Goal: Transaction & Acquisition: Purchase product/service

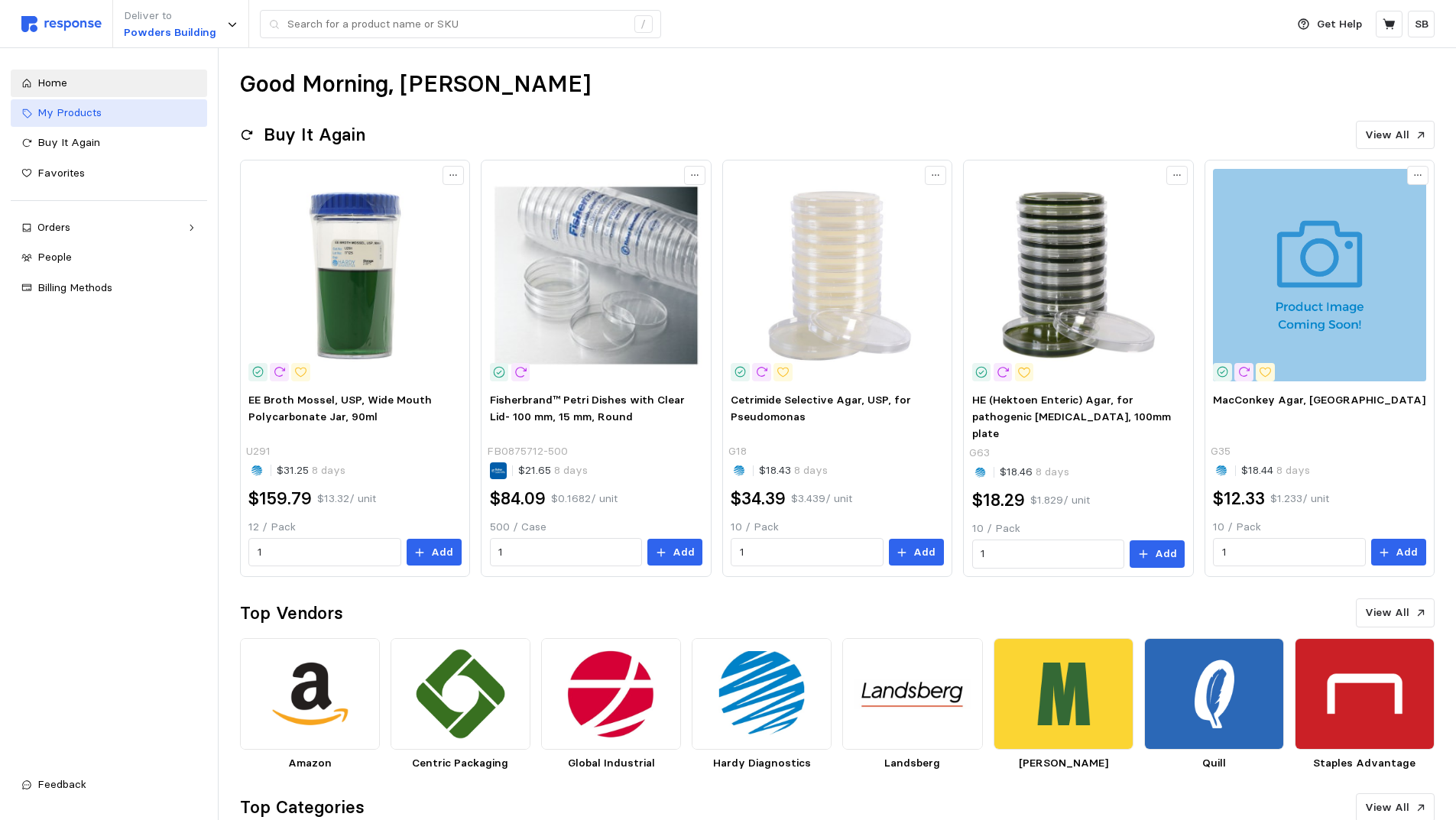
click at [82, 119] on span "My Products" at bounding box center [69, 112] width 64 height 14
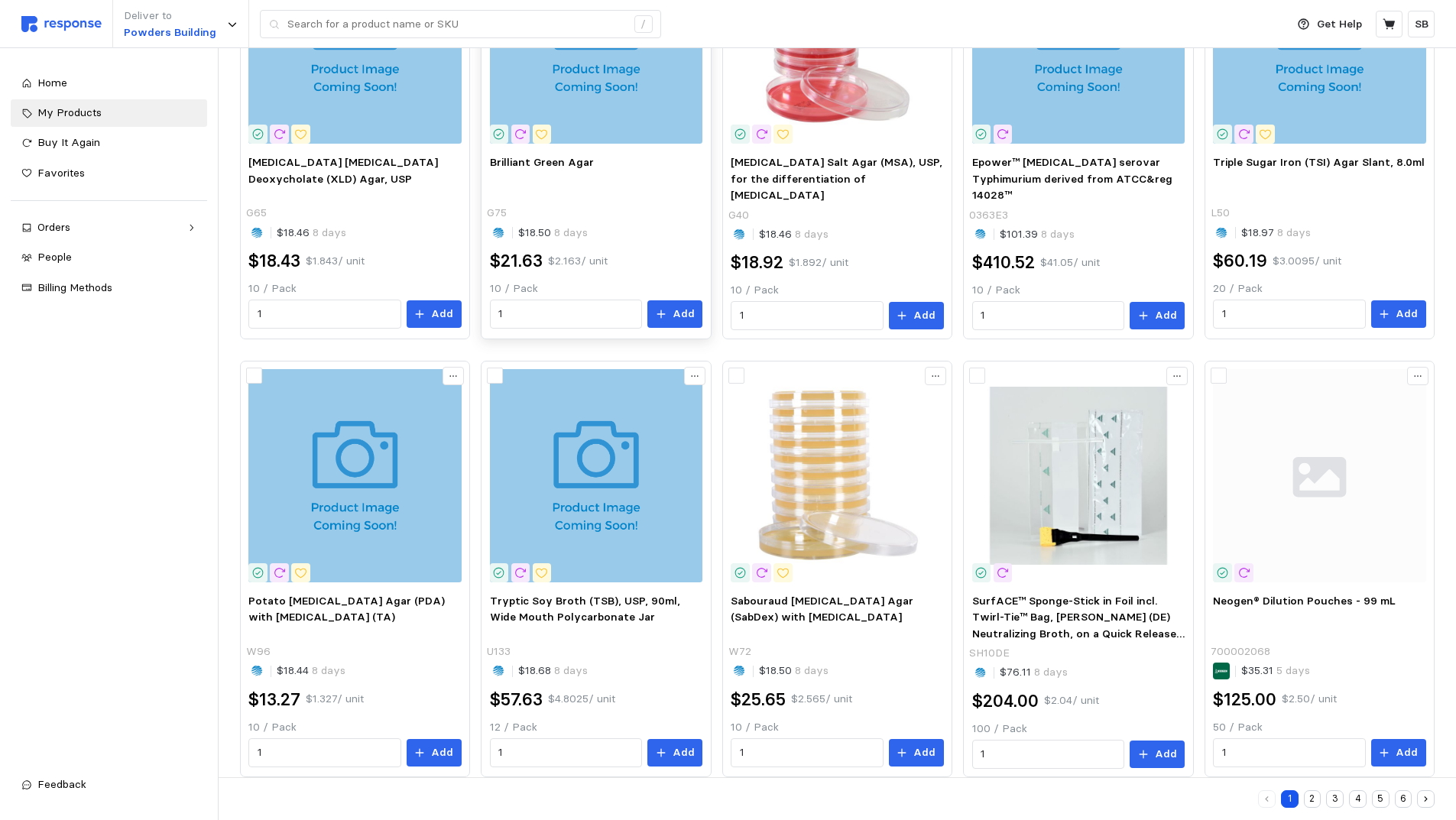
scroll to position [708, 0]
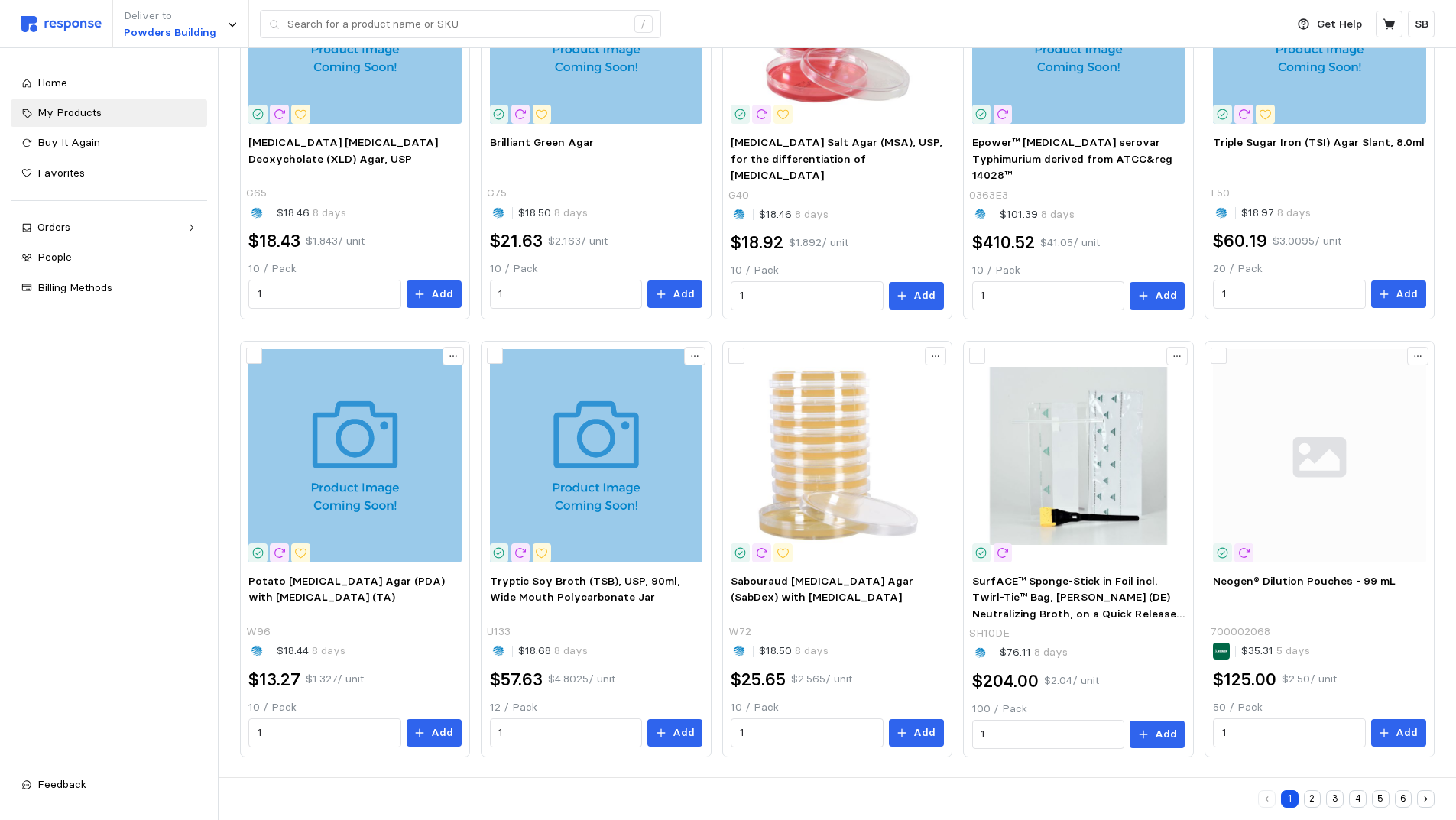
click at [1313, 798] on button "2" at bounding box center [1313, 799] width 17 height 17
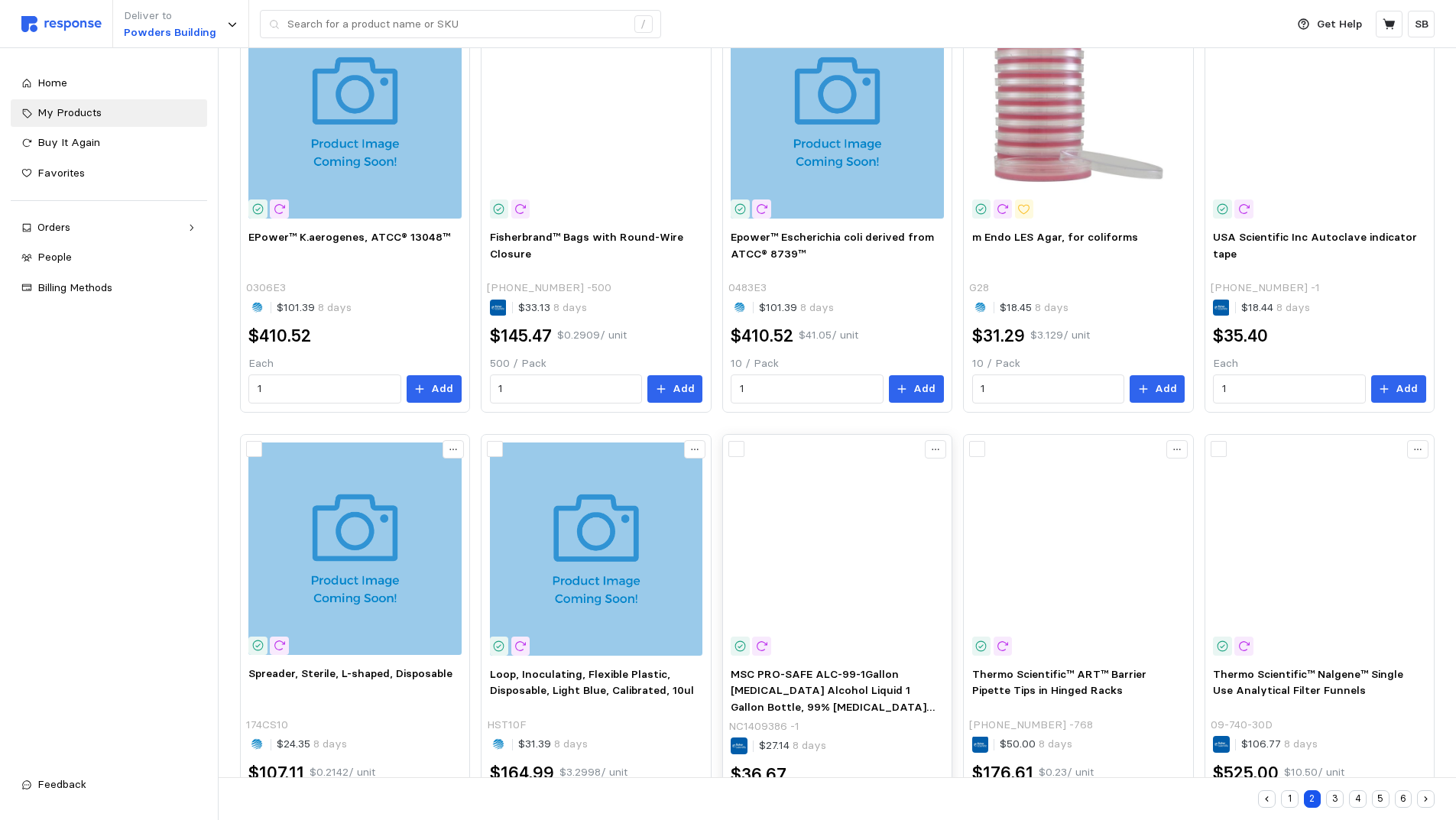
scroll to position [706, 0]
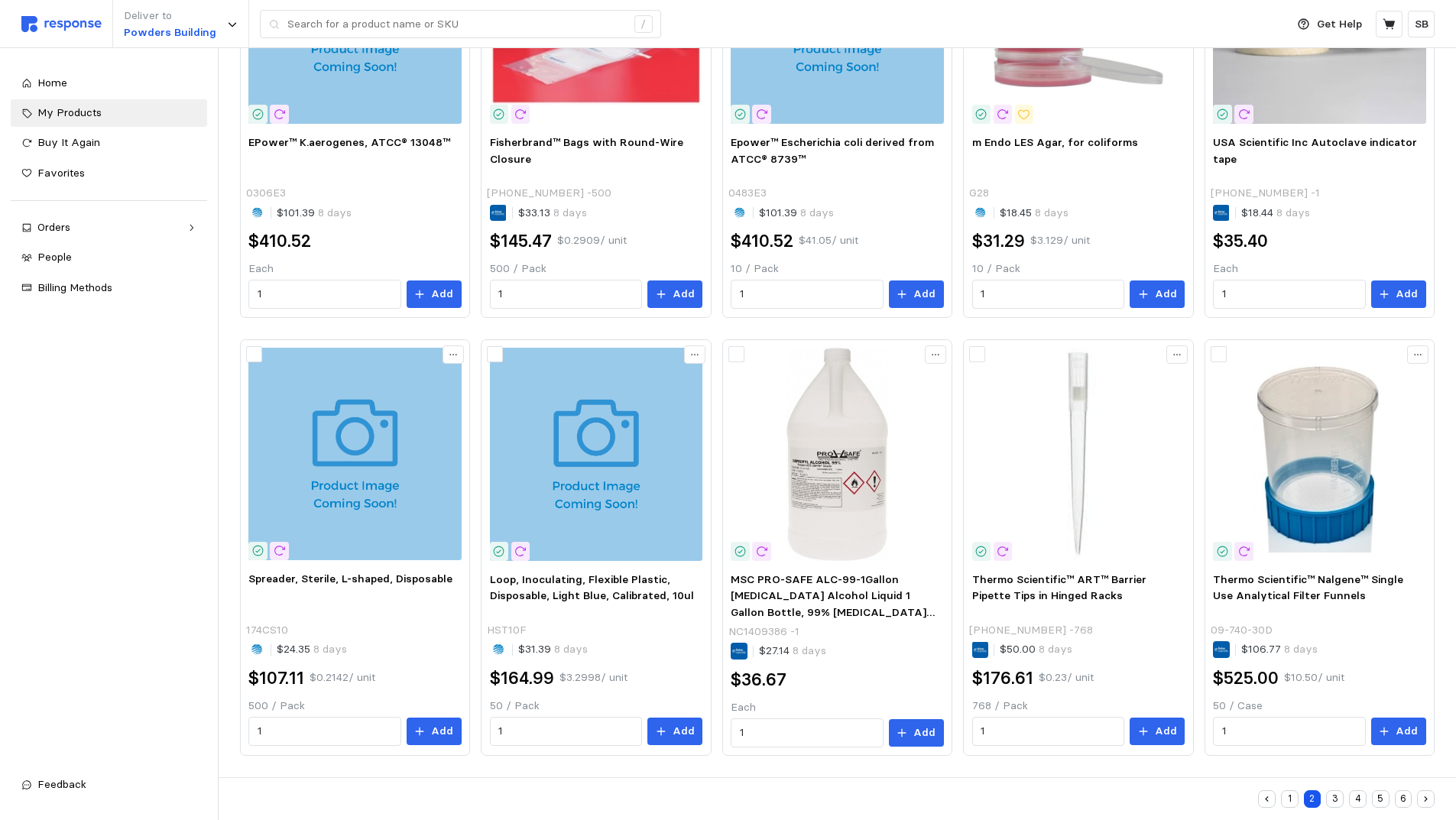
click at [1336, 798] on button "3" at bounding box center [1334, 799] width 17 height 17
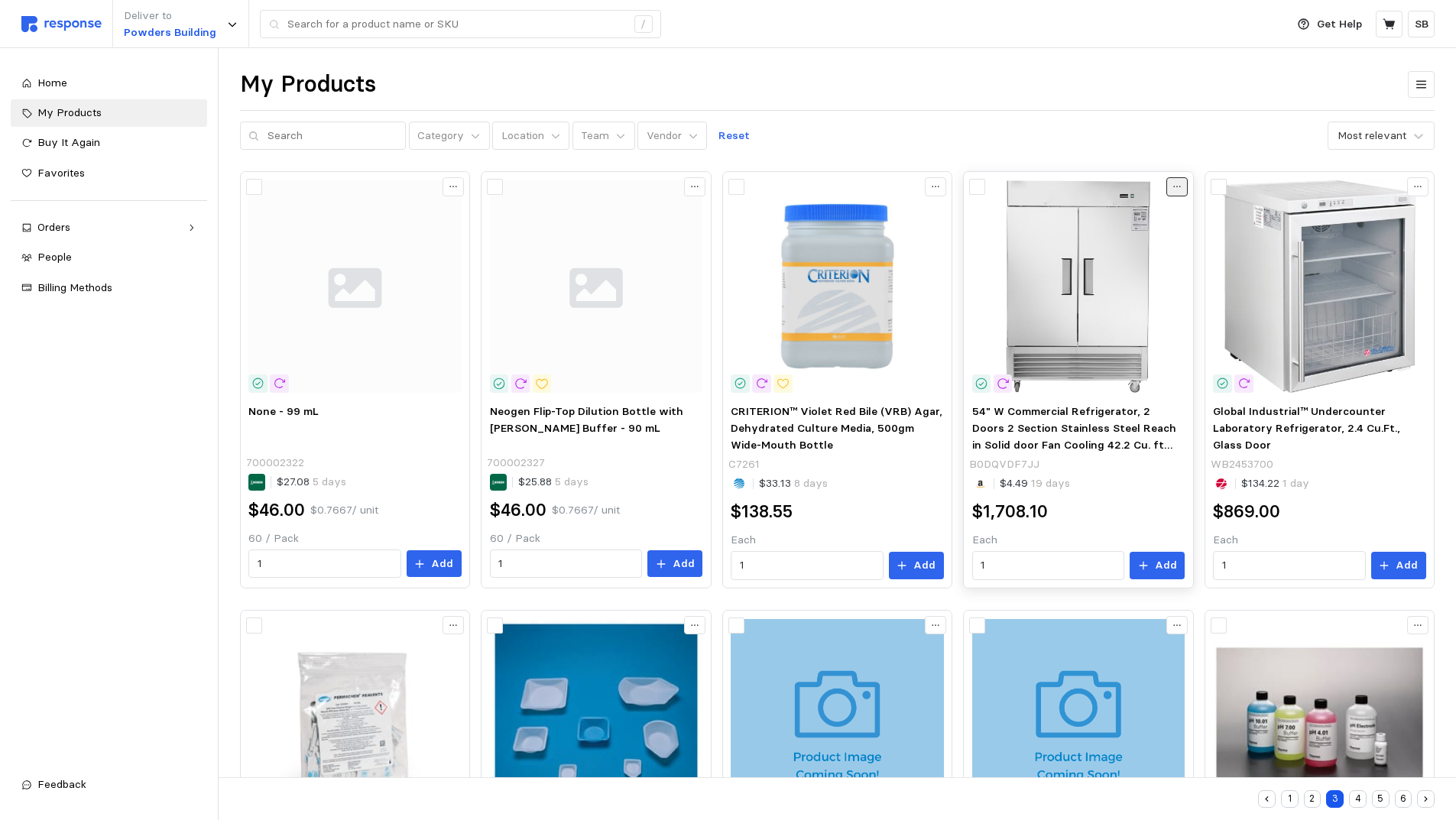
click at [1175, 186] on icon at bounding box center [1177, 186] width 11 height 11
click at [1142, 152] on div "My Products Category Location Team Vendor Reset Most relevant None - 99 mL 7000…" at bounding box center [837, 788] width 1238 height 1480
click at [306, 558] on input "1" at bounding box center [325, 564] width 134 height 27
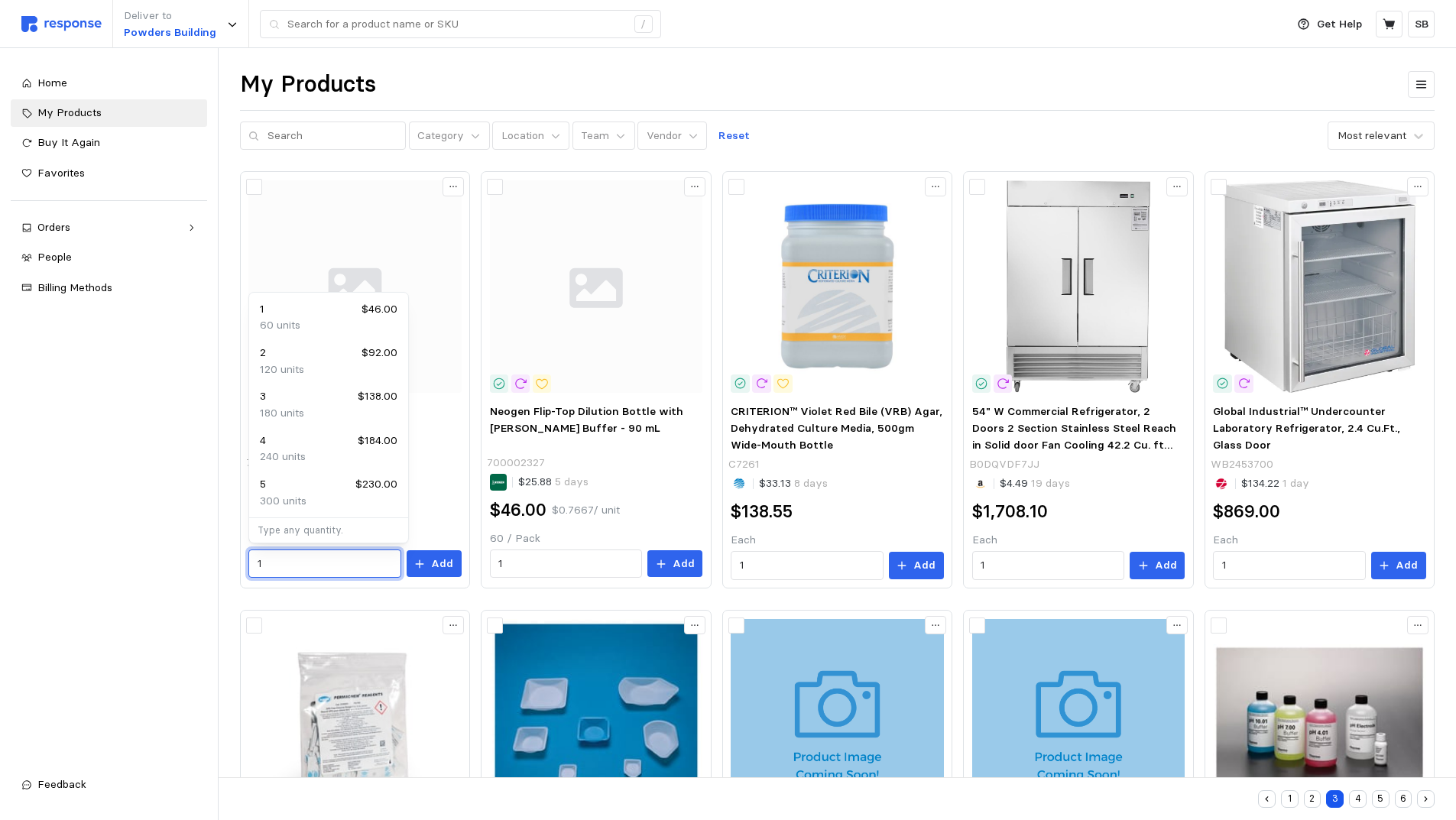
click at [291, 360] on div "2 $92.00" at bounding box center [328, 353] width 138 height 16
type input "2"
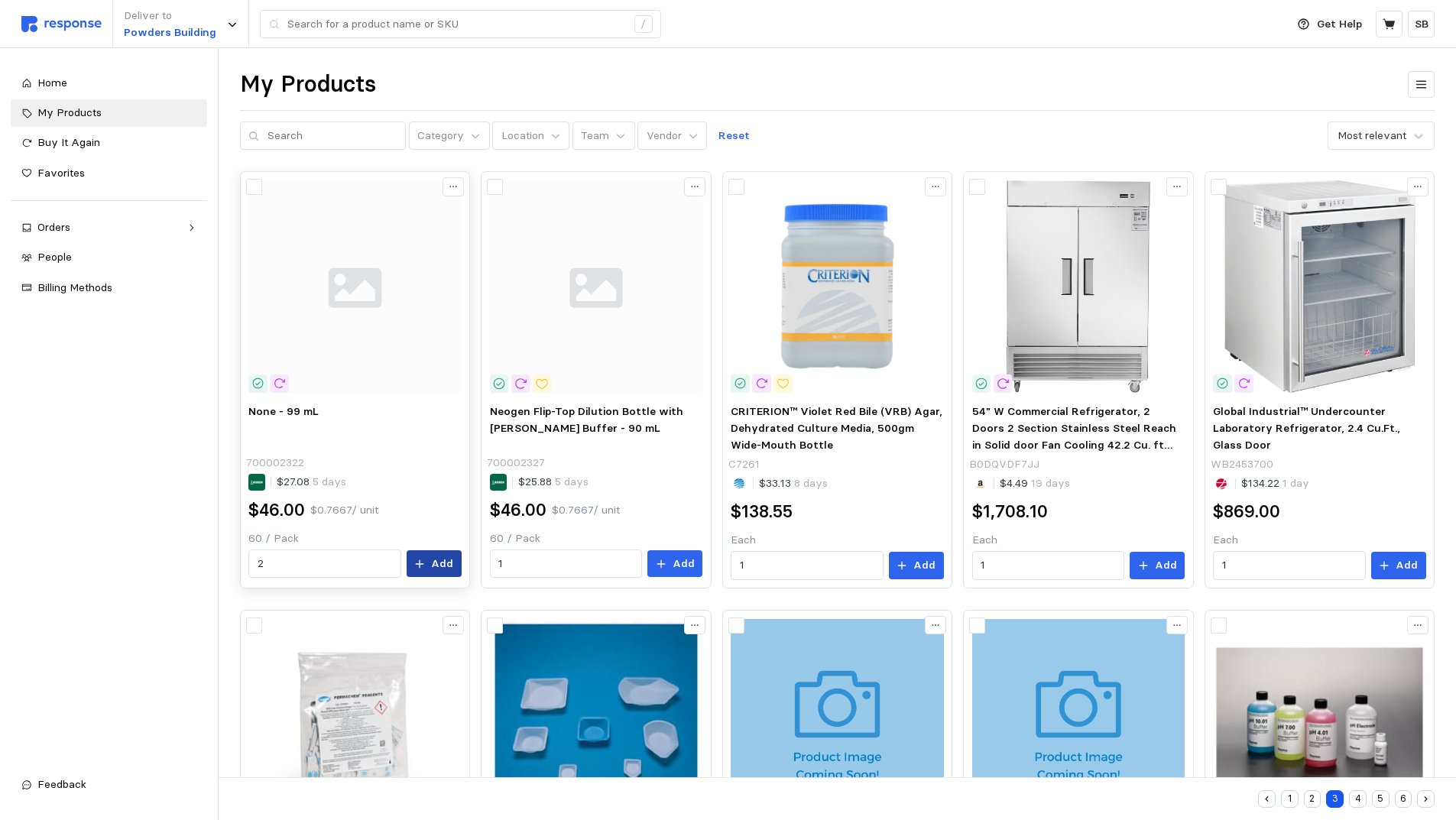
click at [436, 564] on p "Add" at bounding box center [442, 564] width 22 height 16
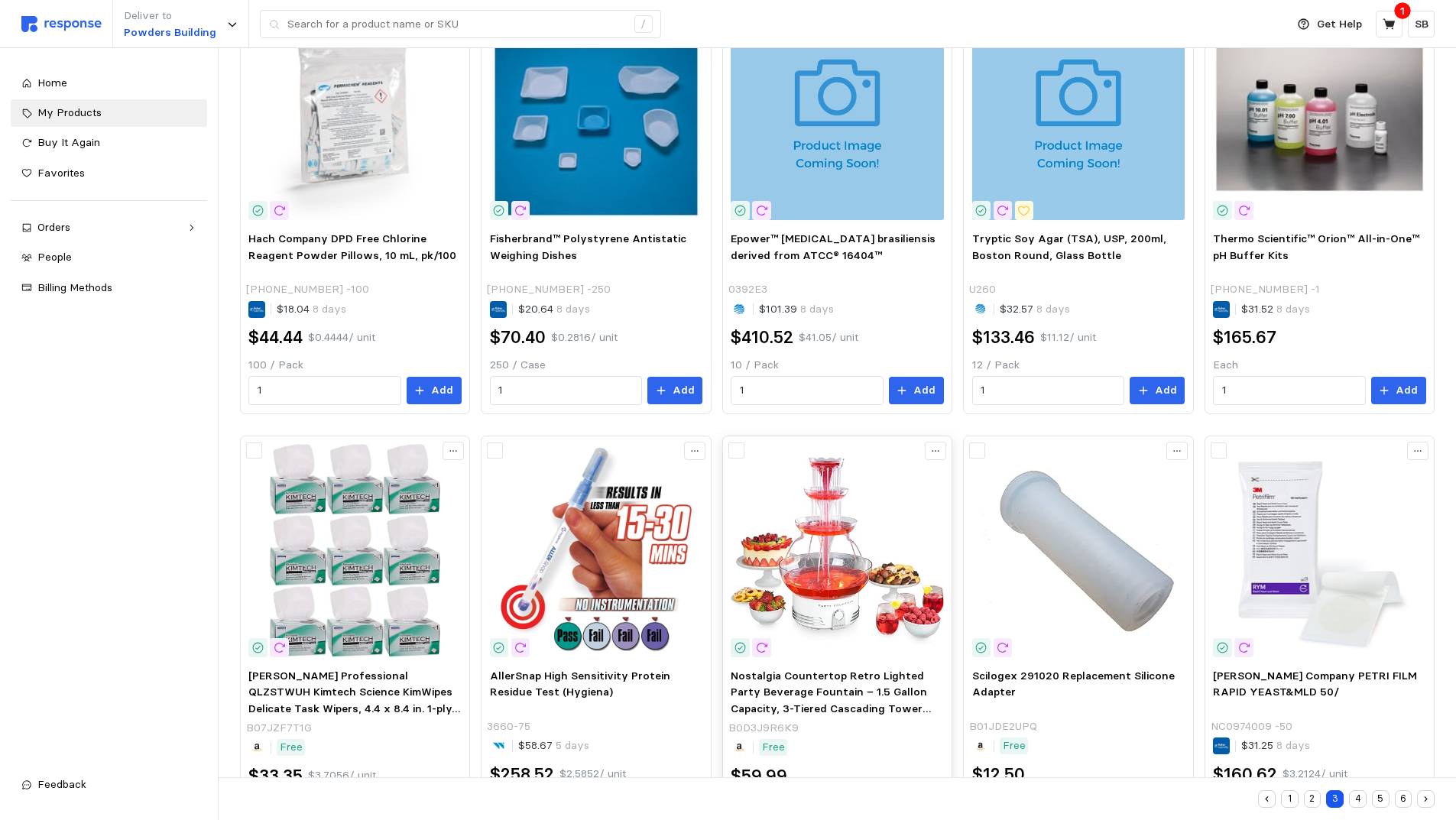
scroll to position [708, 0]
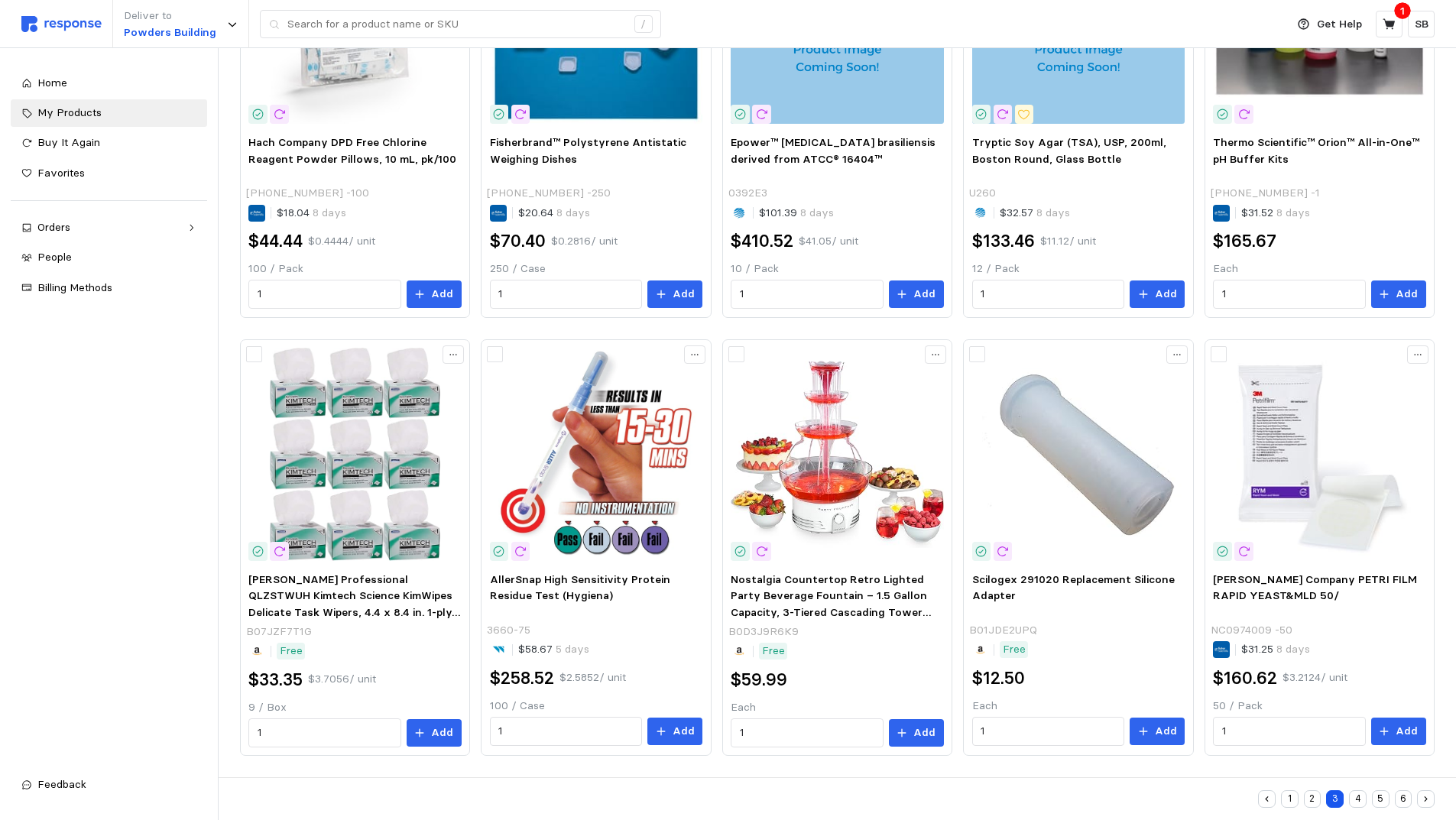
click at [1310, 798] on button "2" at bounding box center [1313, 799] width 17 height 17
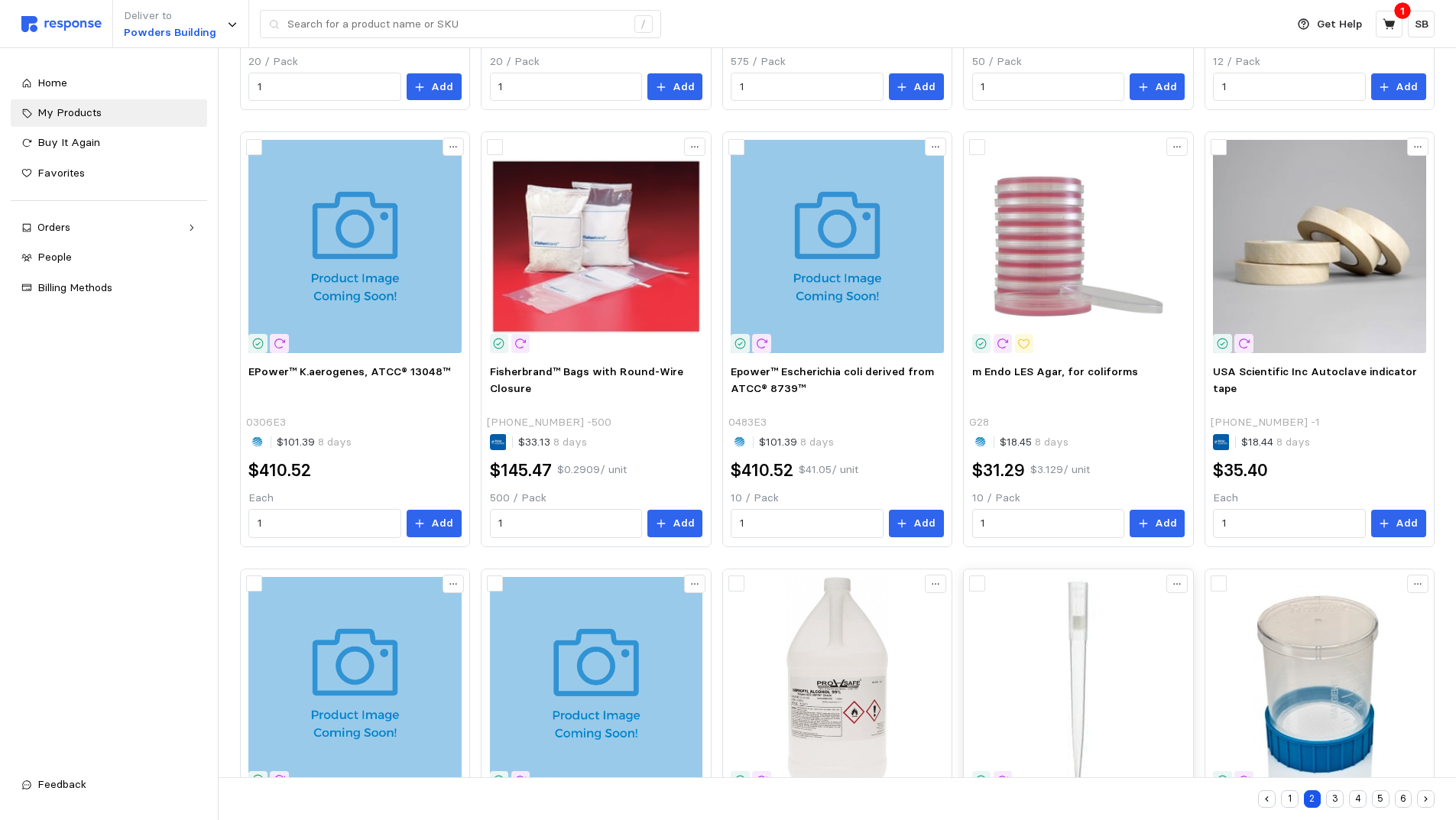
scroll to position [706, 0]
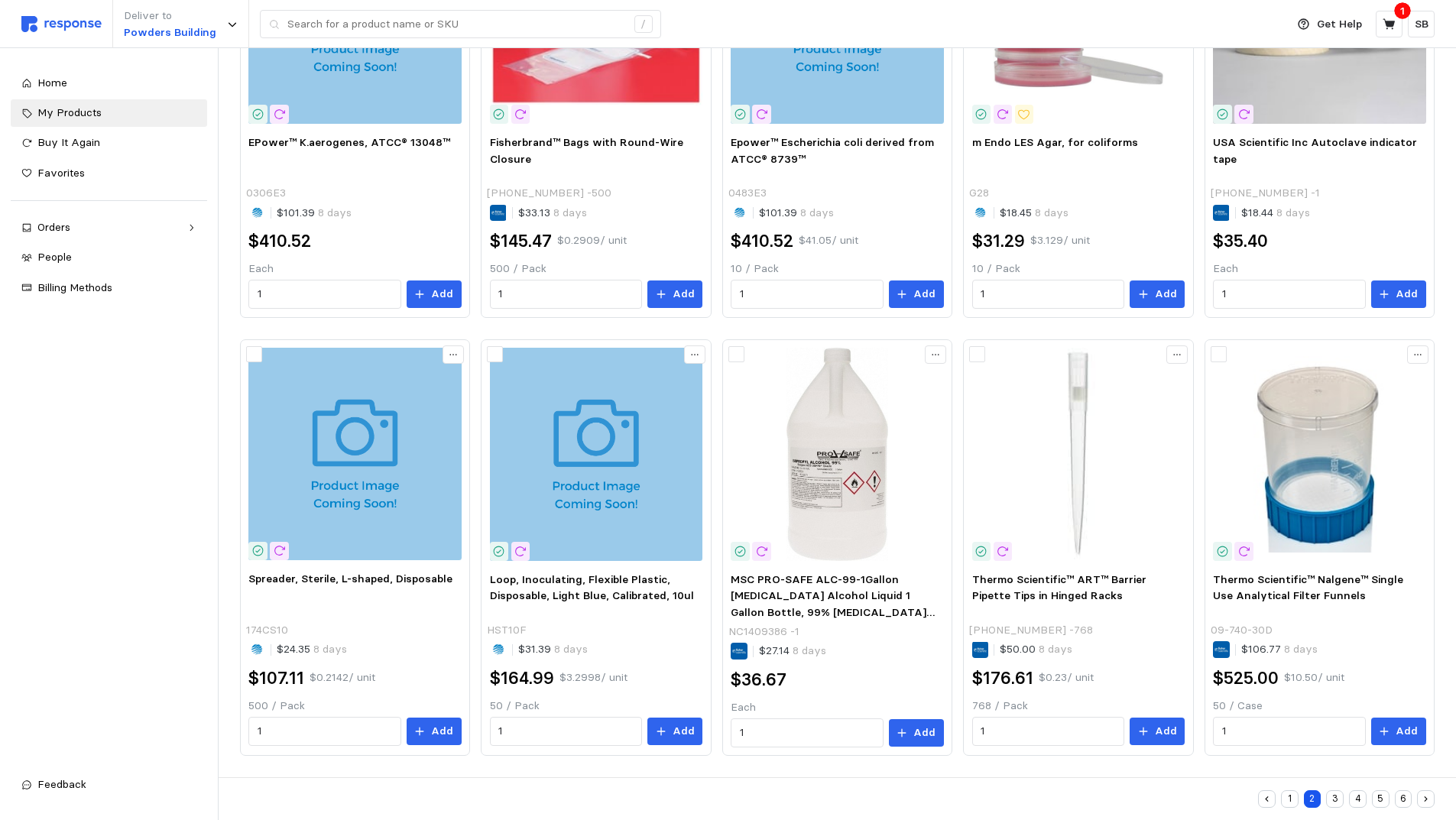
click at [1332, 799] on button "3" at bounding box center [1334, 799] width 17 height 17
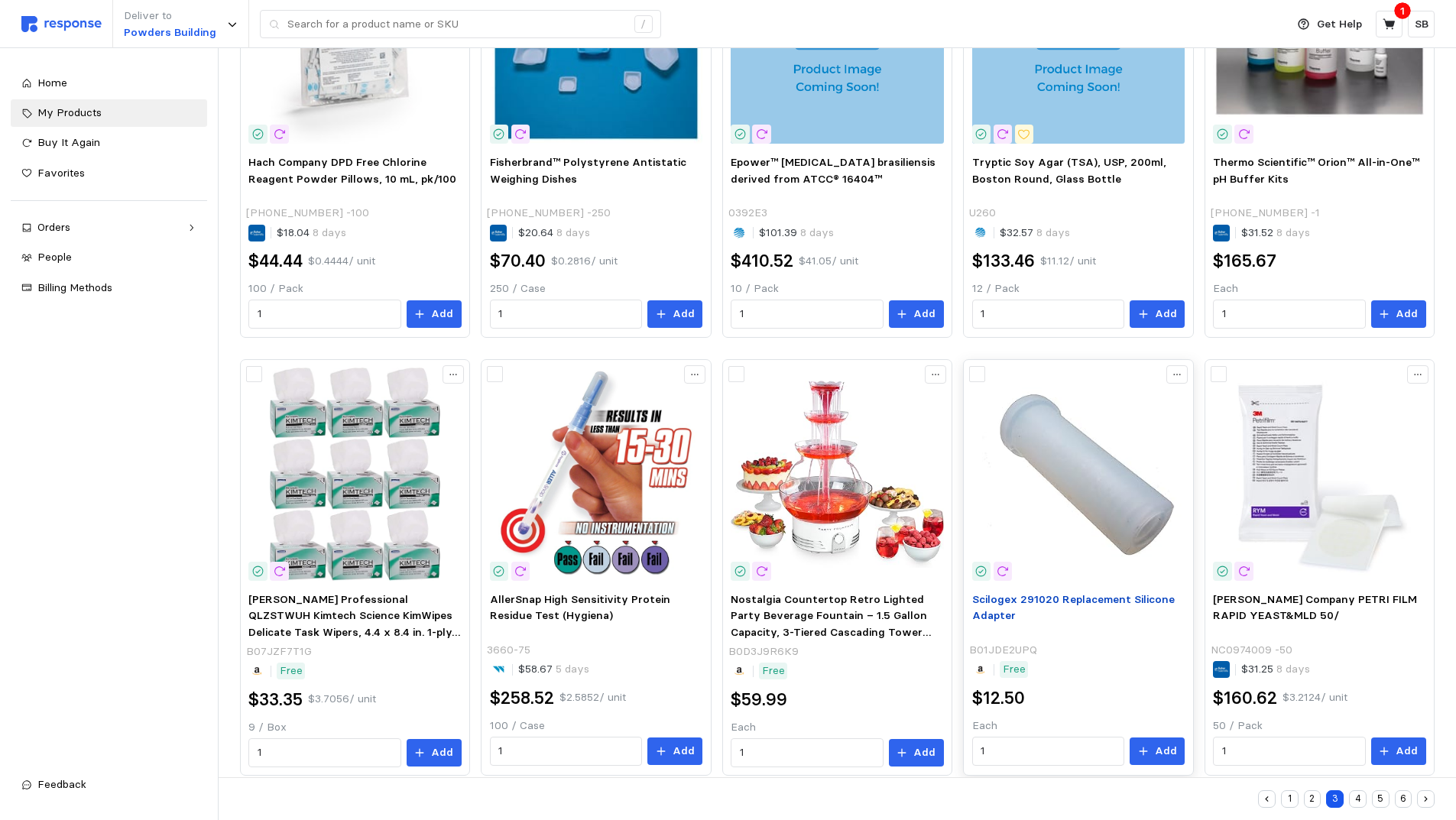
scroll to position [708, 0]
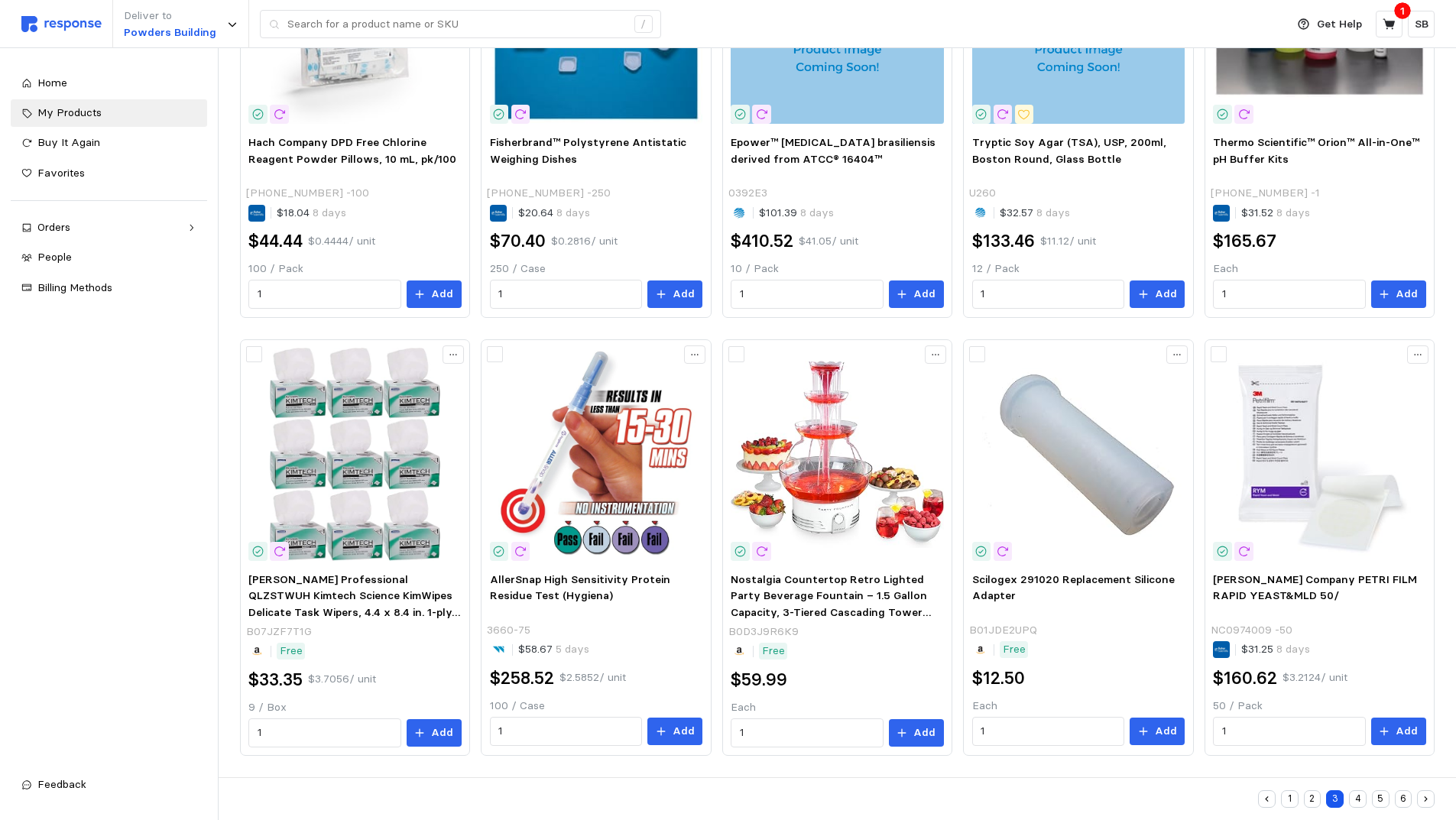
click at [1357, 799] on button "4" at bounding box center [1357, 799] width 17 height 17
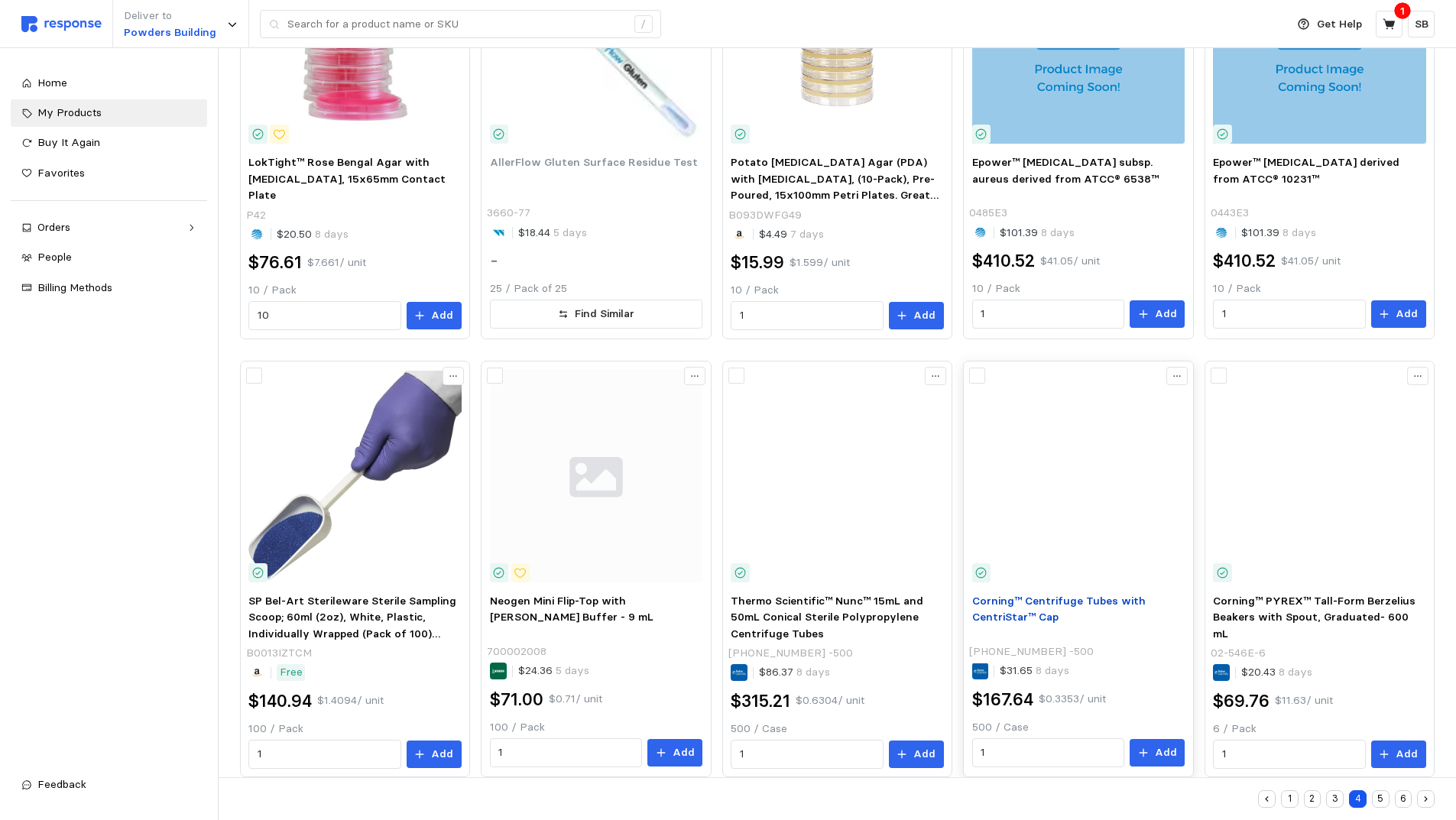
scroll to position [710, 0]
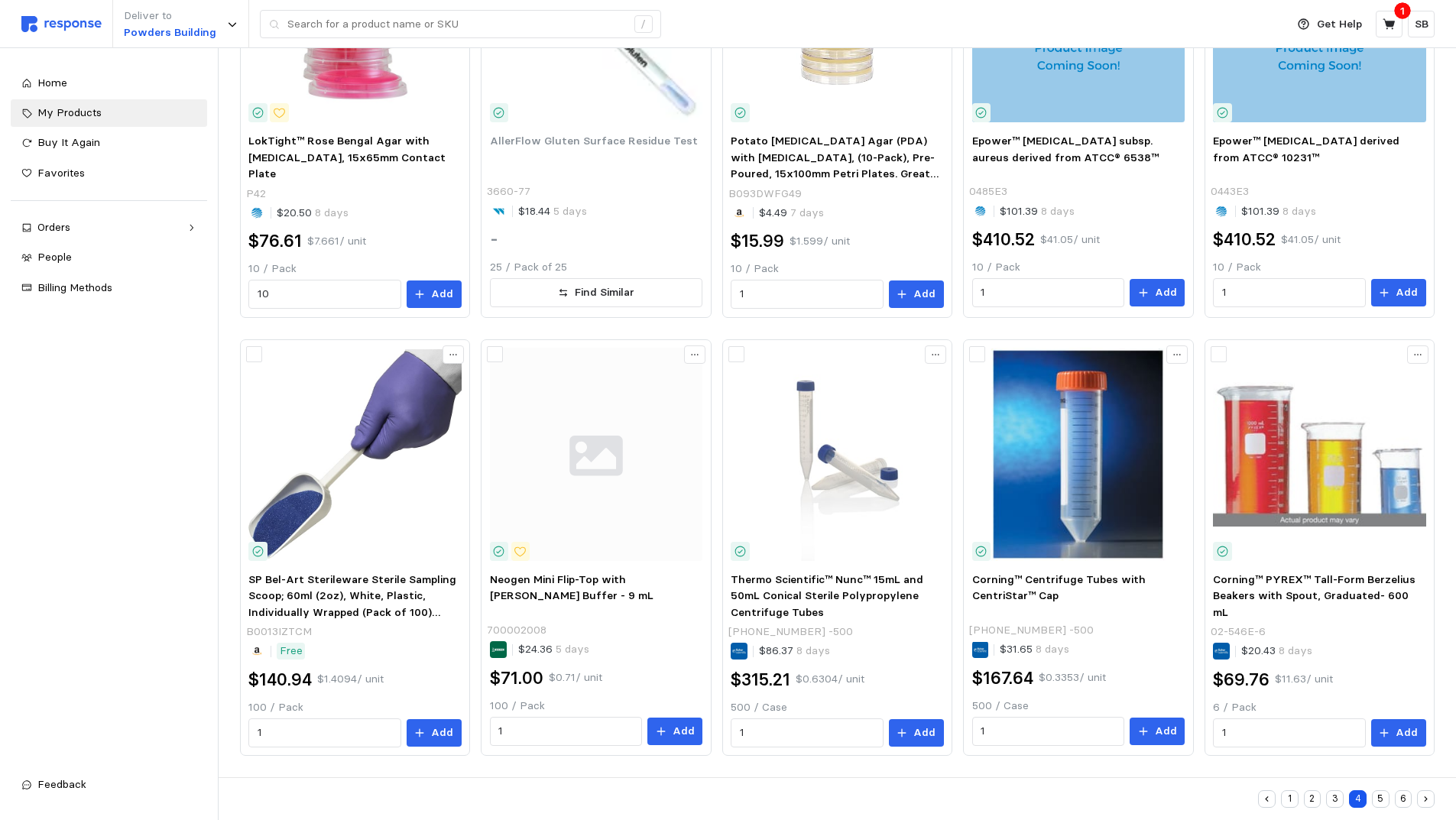
click at [1379, 797] on button "5" at bounding box center [1380, 799] width 17 height 17
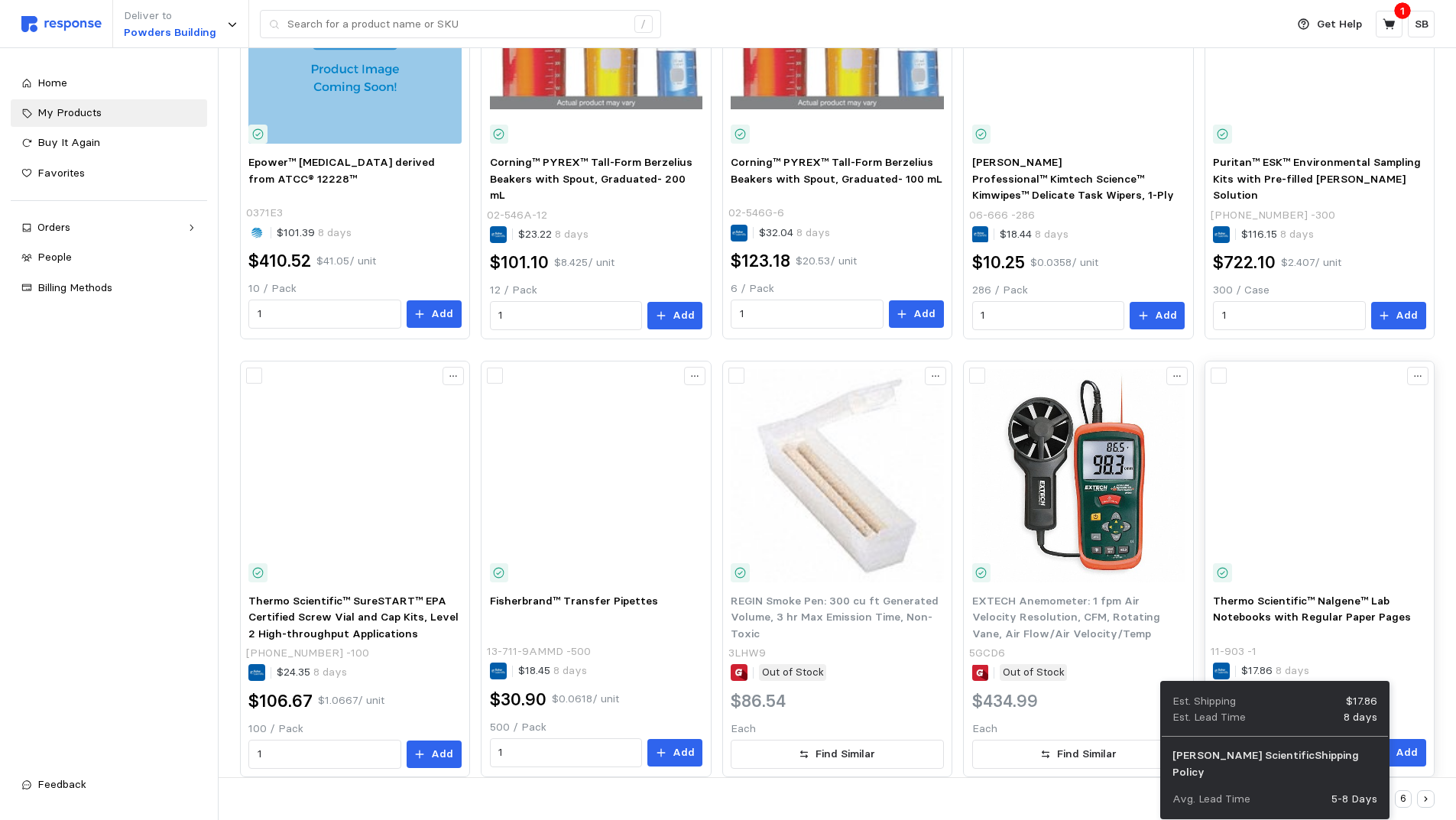
scroll to position [708, 0]
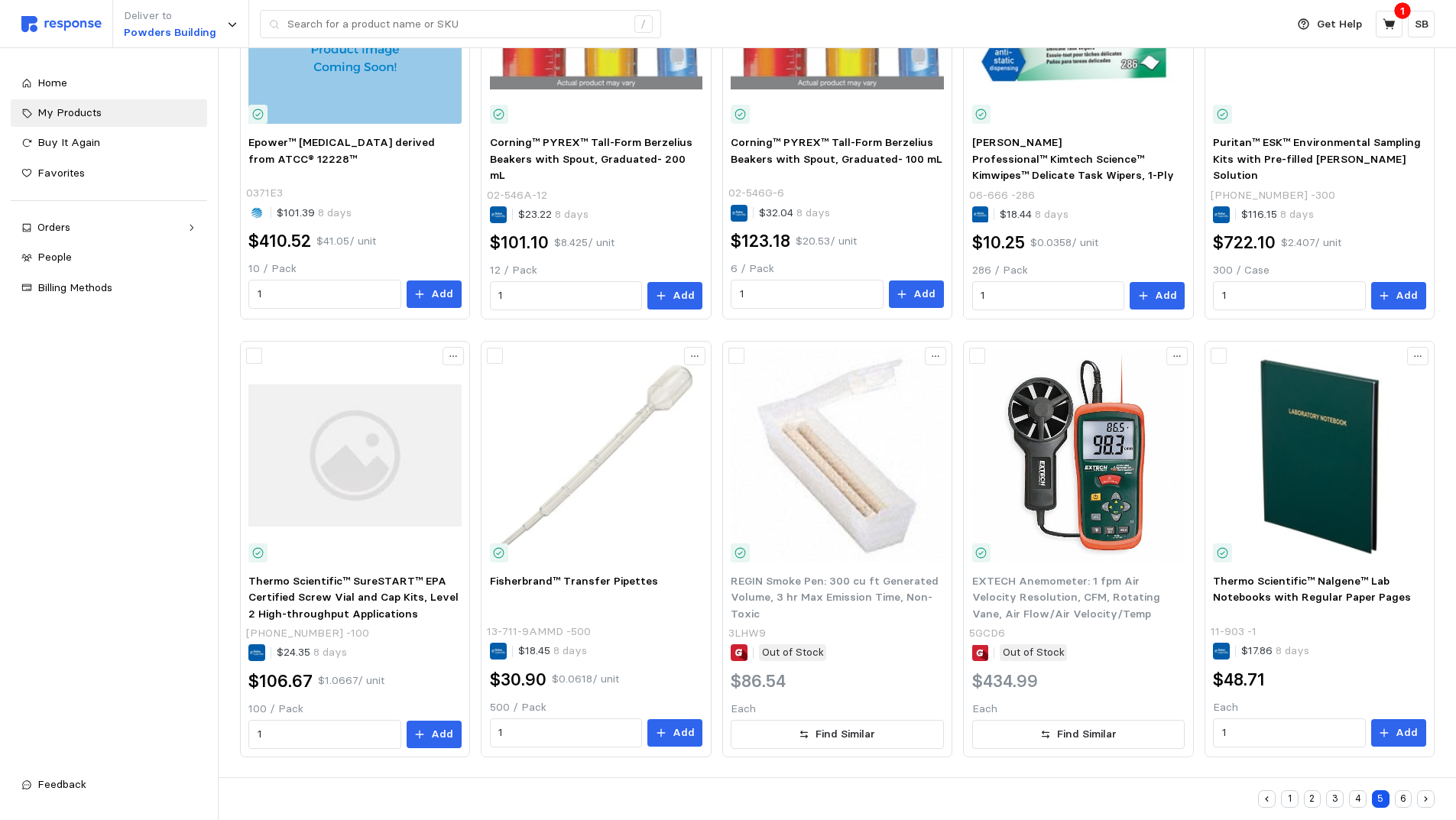
click at [1402, 798] on button "6" at bounding box center [1403, 799] width 17 height 17
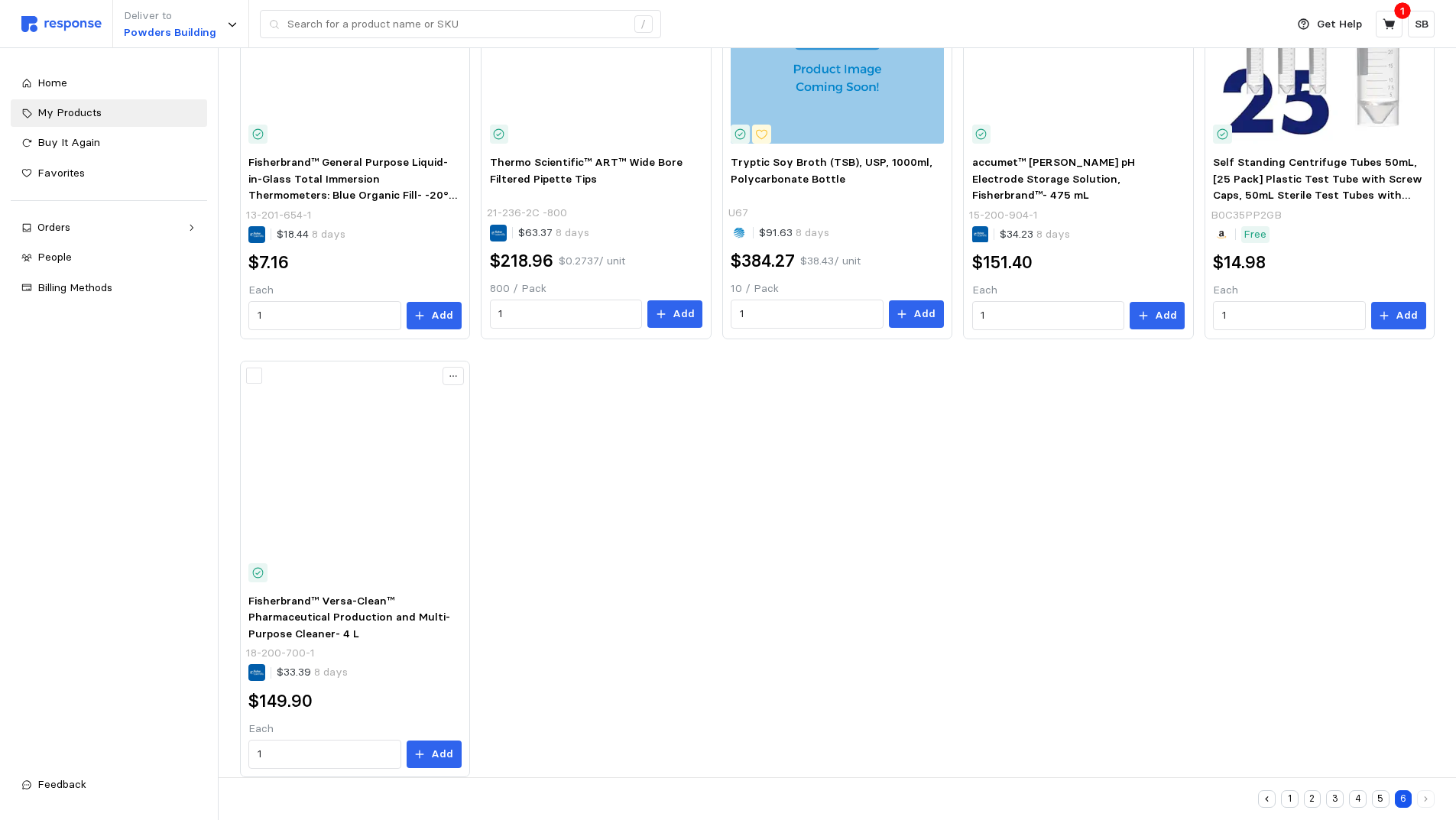
scroll to position [710, 0]
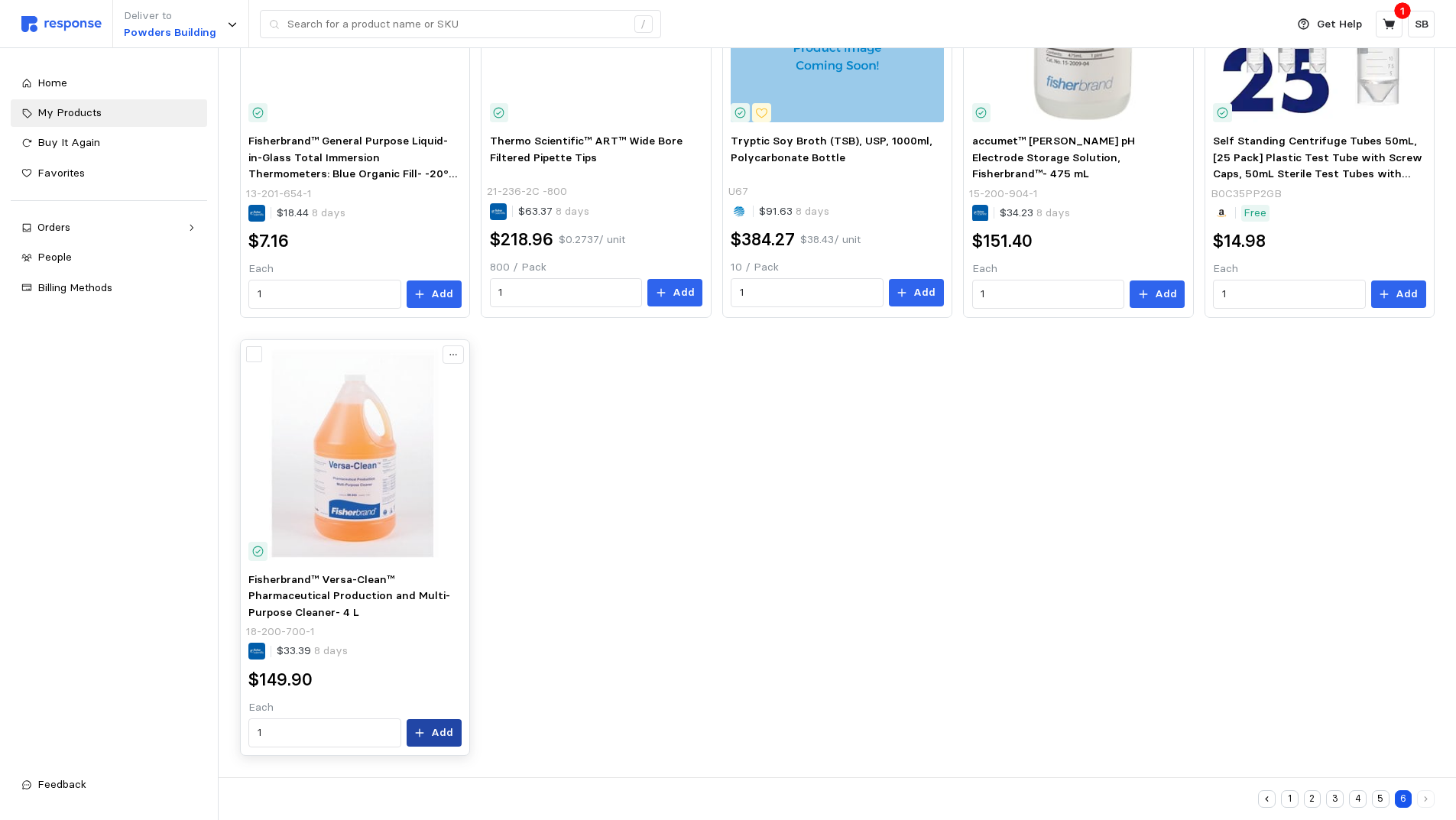
click at [433, 732] on p "Add" at bounding box center [442, 733] width 22 height 16
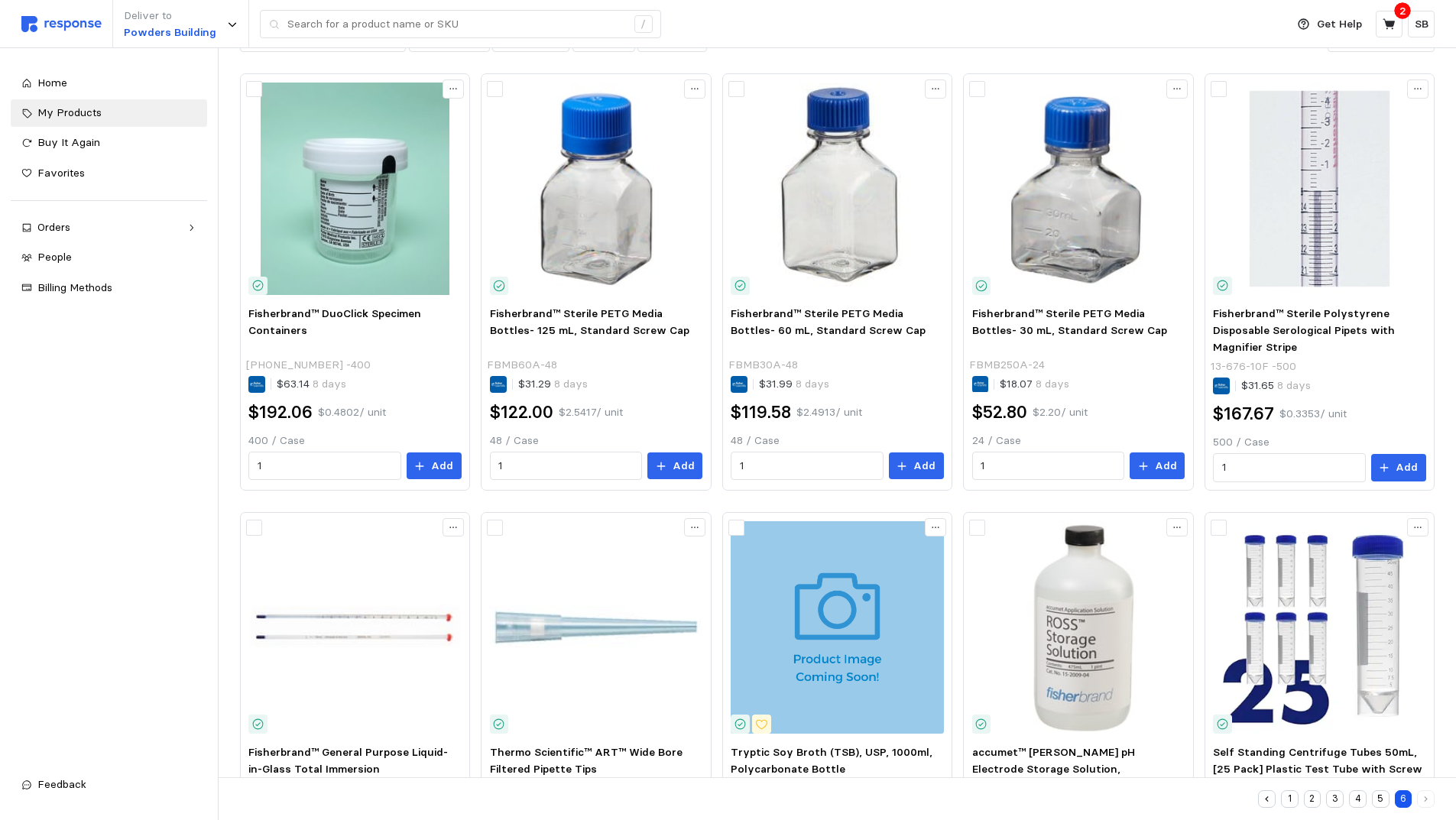
scroll to position [0, 0]
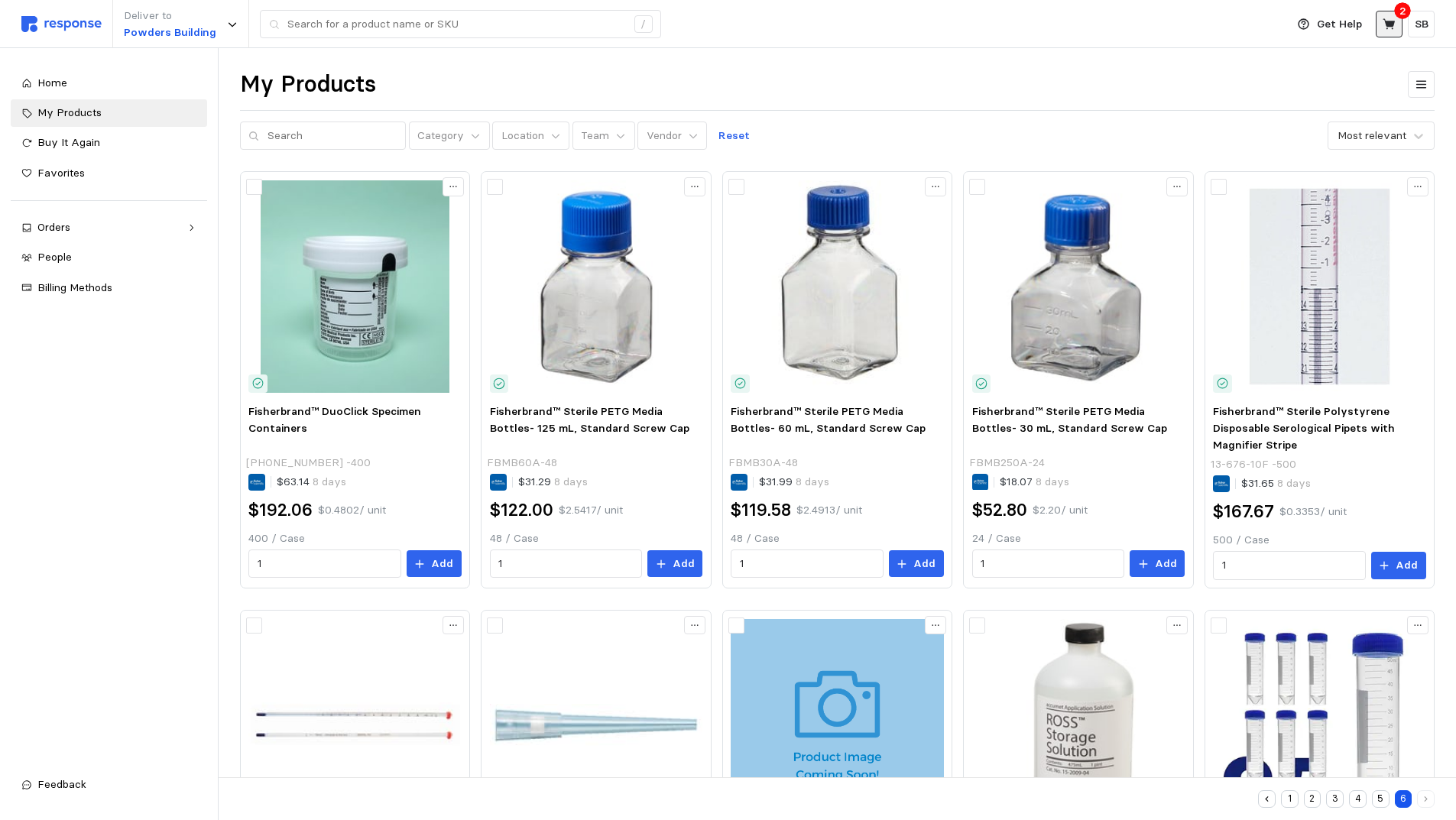
click at [1383, 26] on icon at bounding box center [1389, 24] width 14 height 14
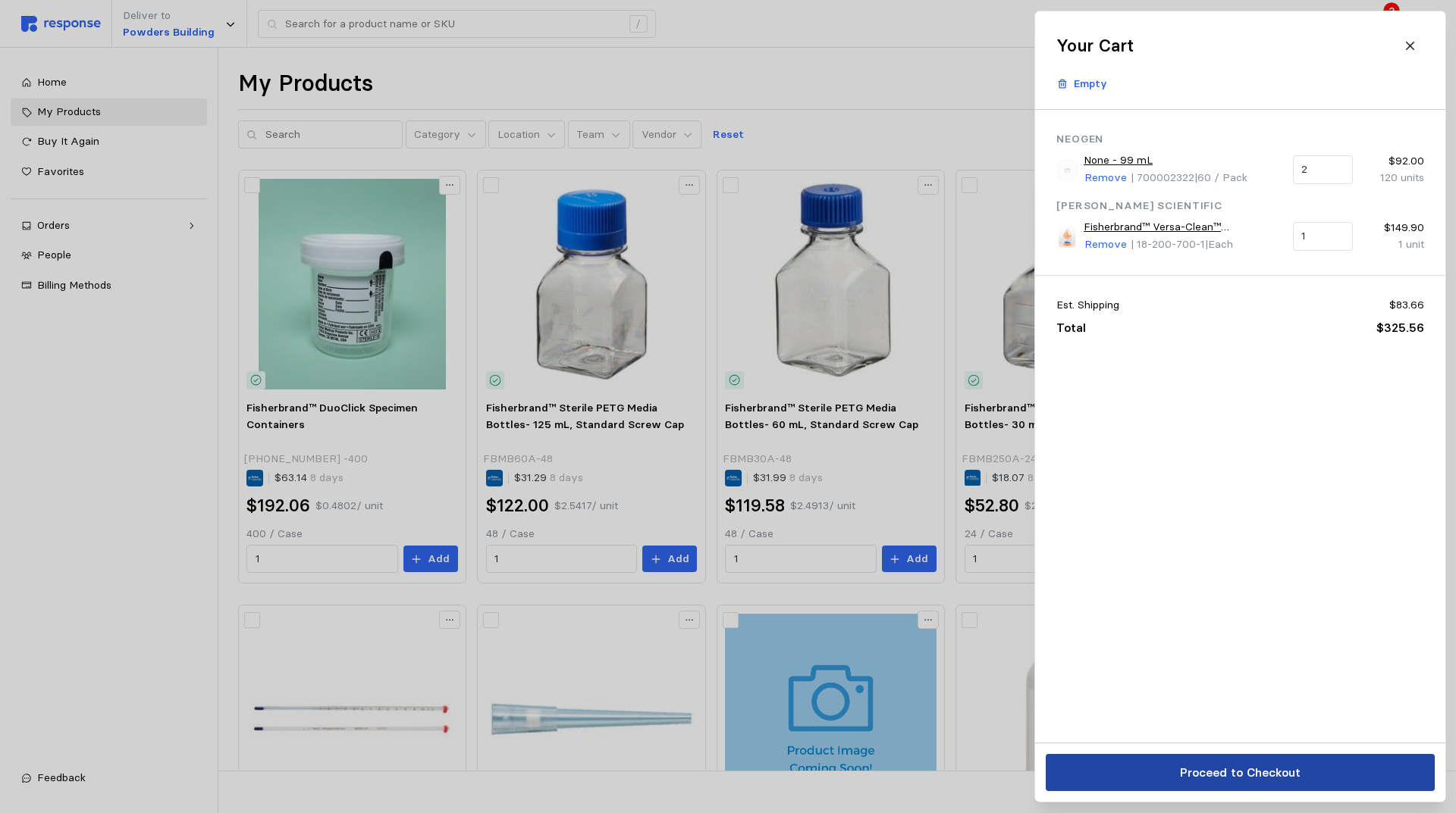
click at [1216, 770] on p "Proceed to Checkout" at bounding box center [1239, 772] width 120 height 19
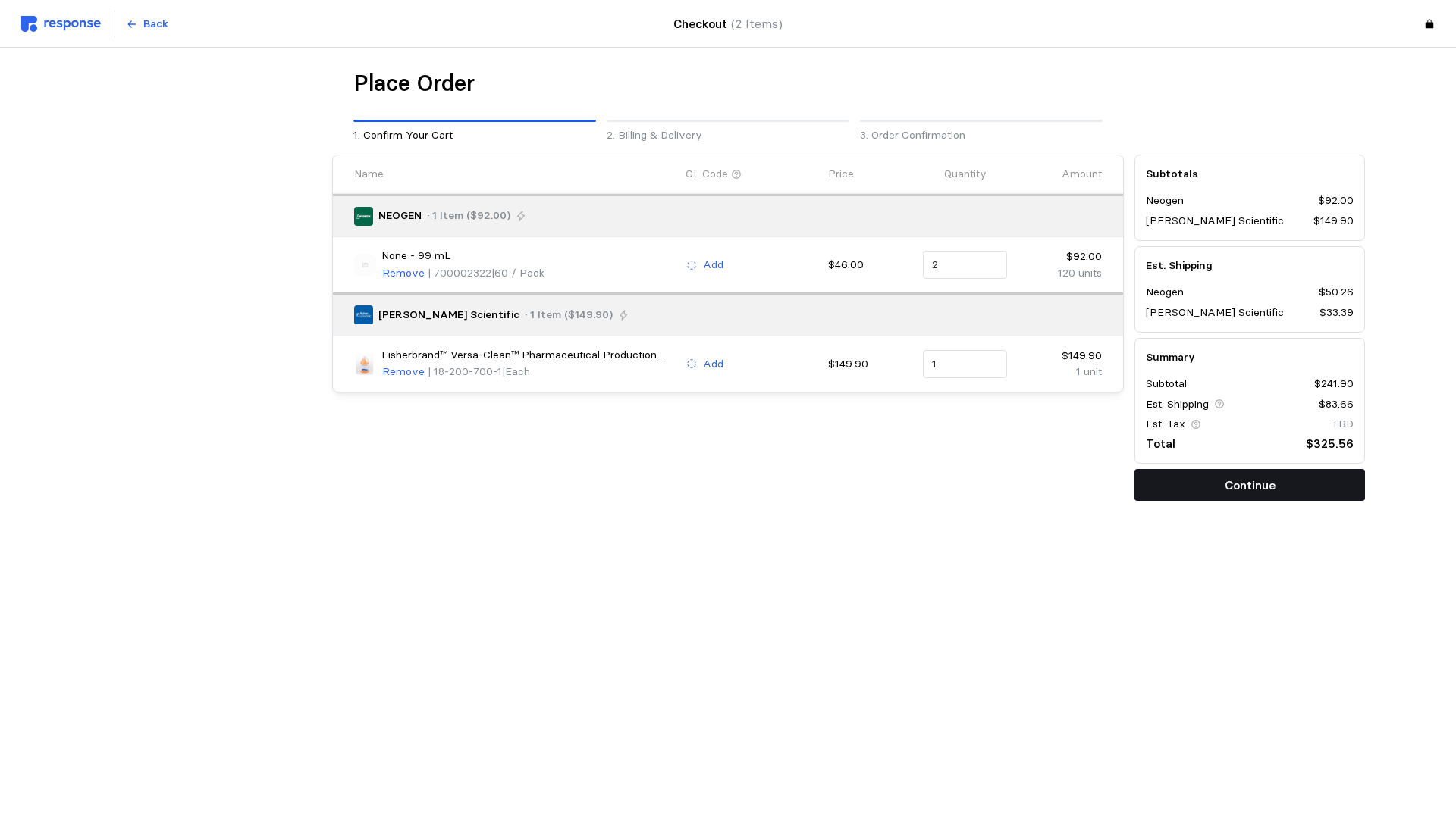
click at [1218, 480] on button "Continue" at bounding box center [1250, 485] width 231 height 32
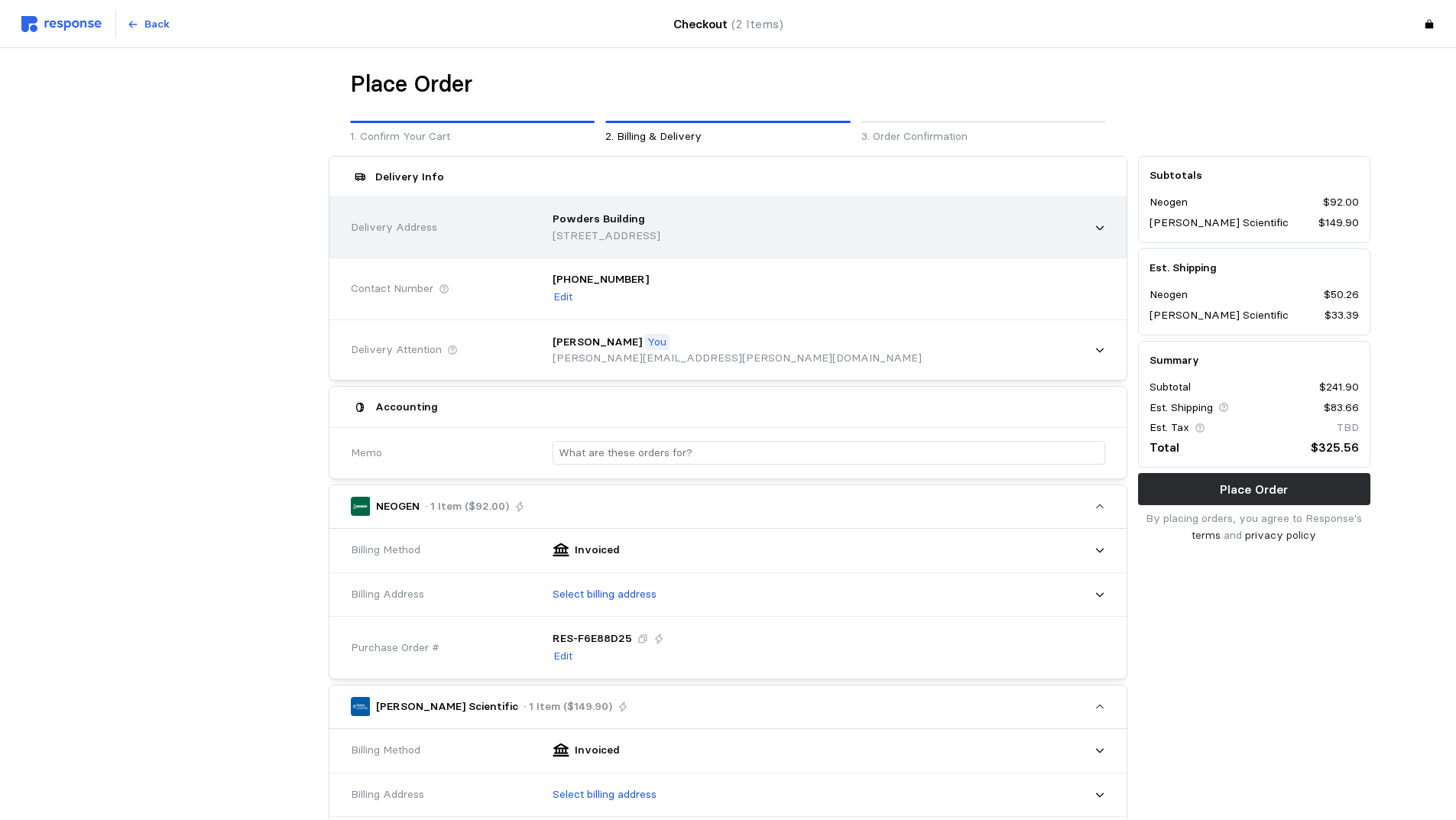
click at [904, 216] on div "Powders Building 133 S 1380 W St, Lindon, UT, 84042, United States" at bounding box center [824, 227] width 564 height 54
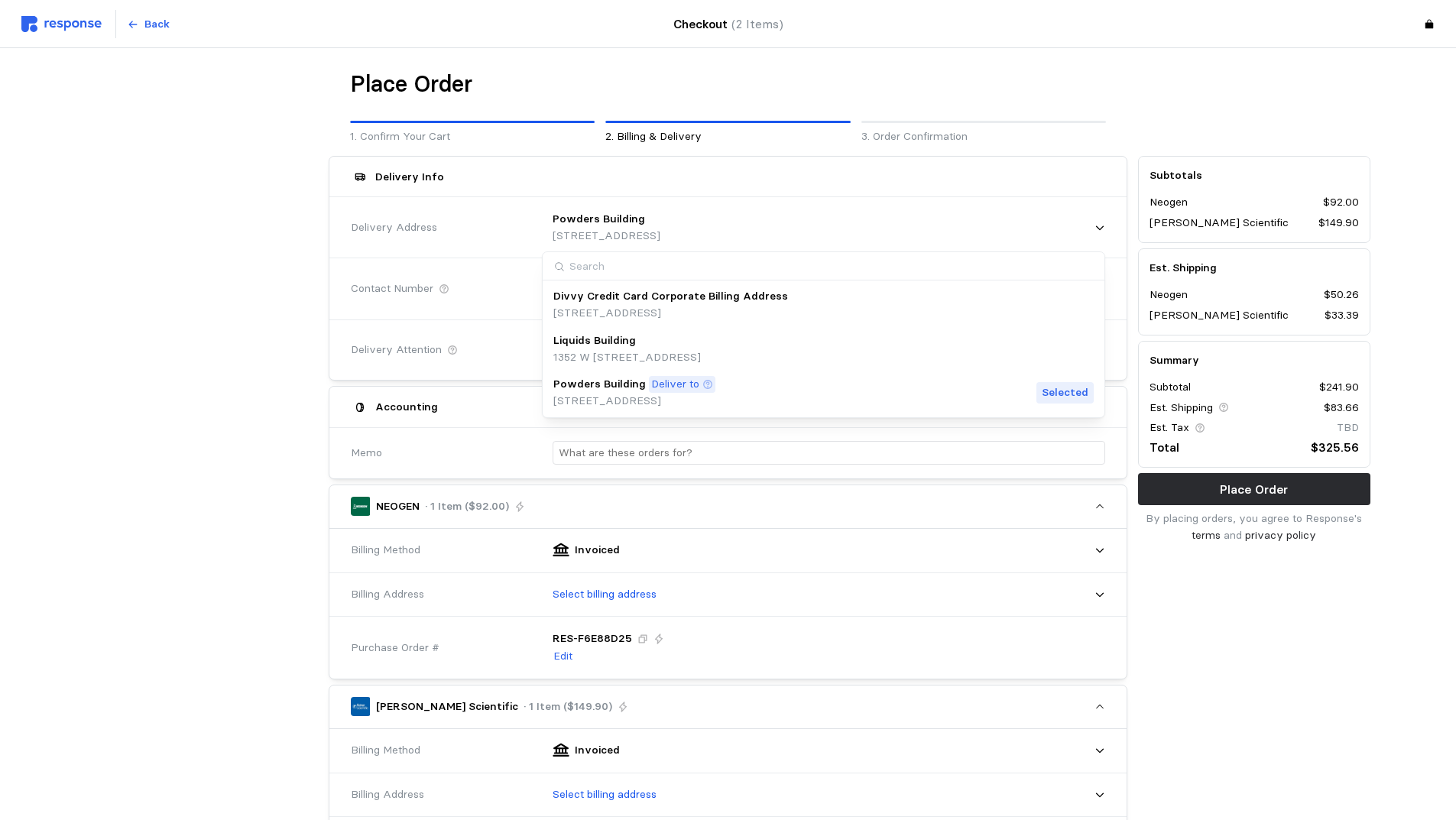
click at [822, 350] on div "Liquids Building 1352 W 300 S, Lindon, UT, 84042, United States" at bounding box center [824, 349] width 541 height 33
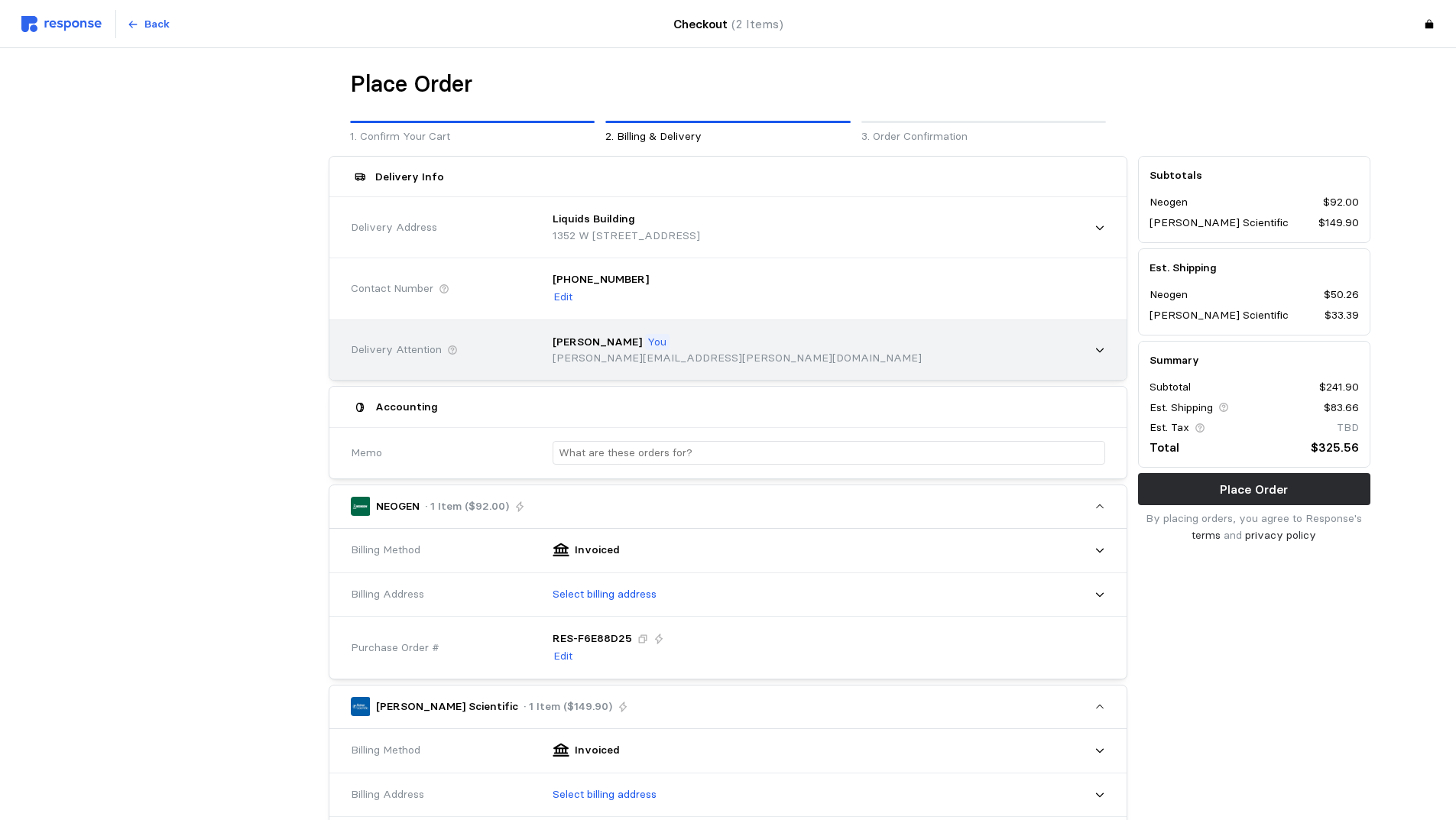
scroll to position [229, 0]
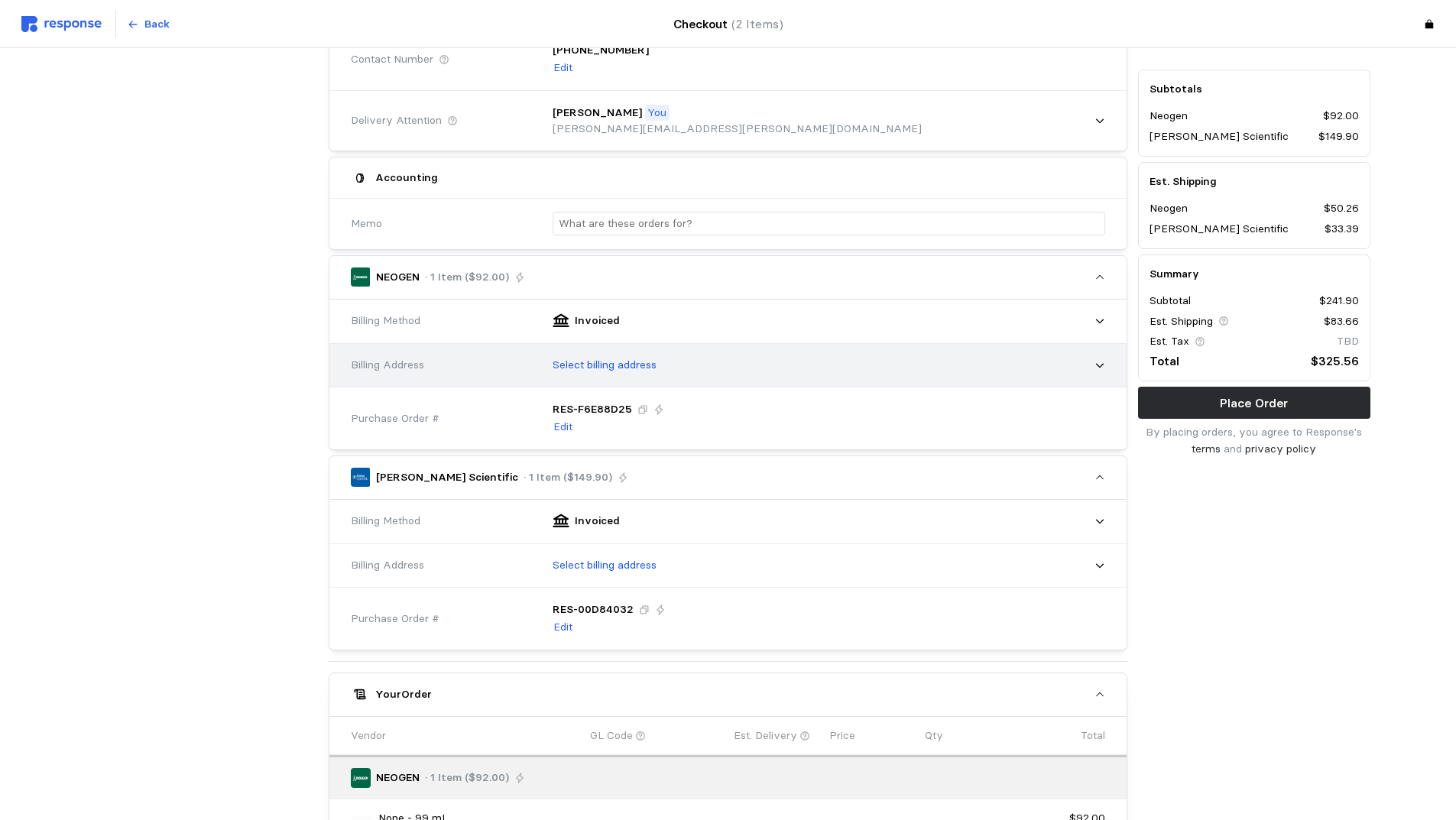
click at [817, 369] on div "Select billing address" at bounding box center [824, 365] width 564 height 38
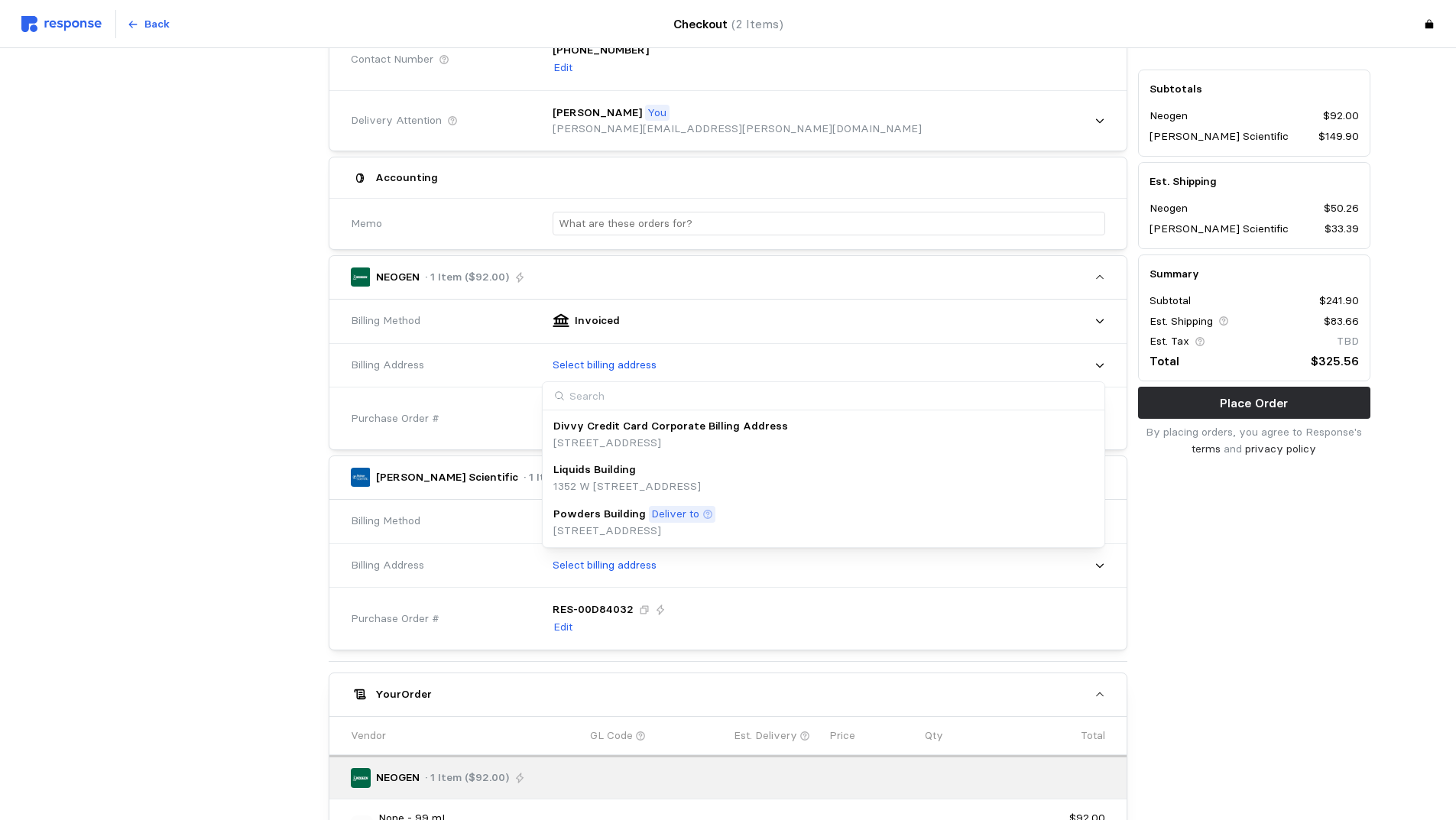
click at [701, 476] on div "Liquids Building" at bounding box center [627, 470] width 147 height 16
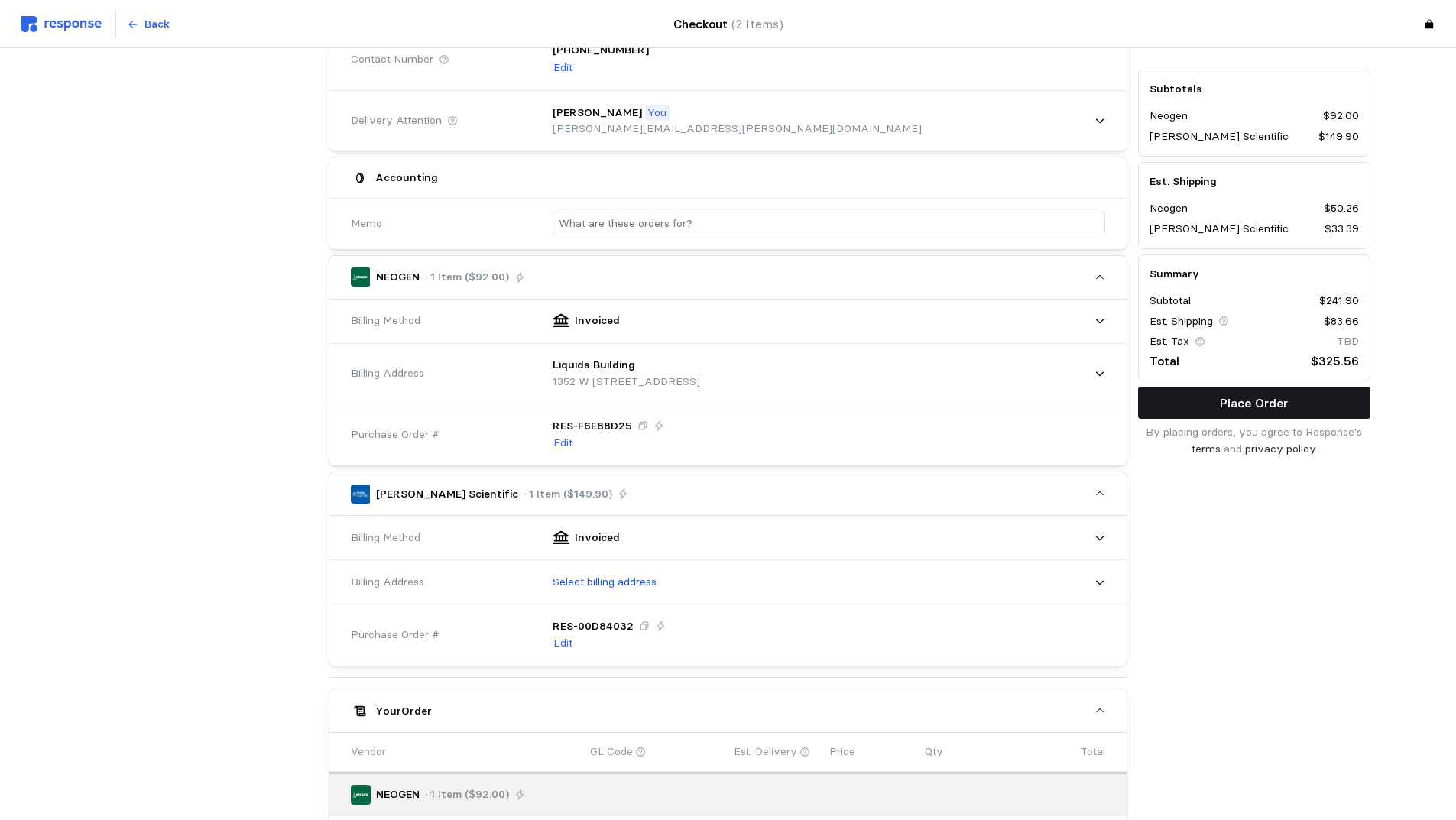
click at [1220, 401] on p "Place Order" at bounding box center [1254, 403] width 68 height 19
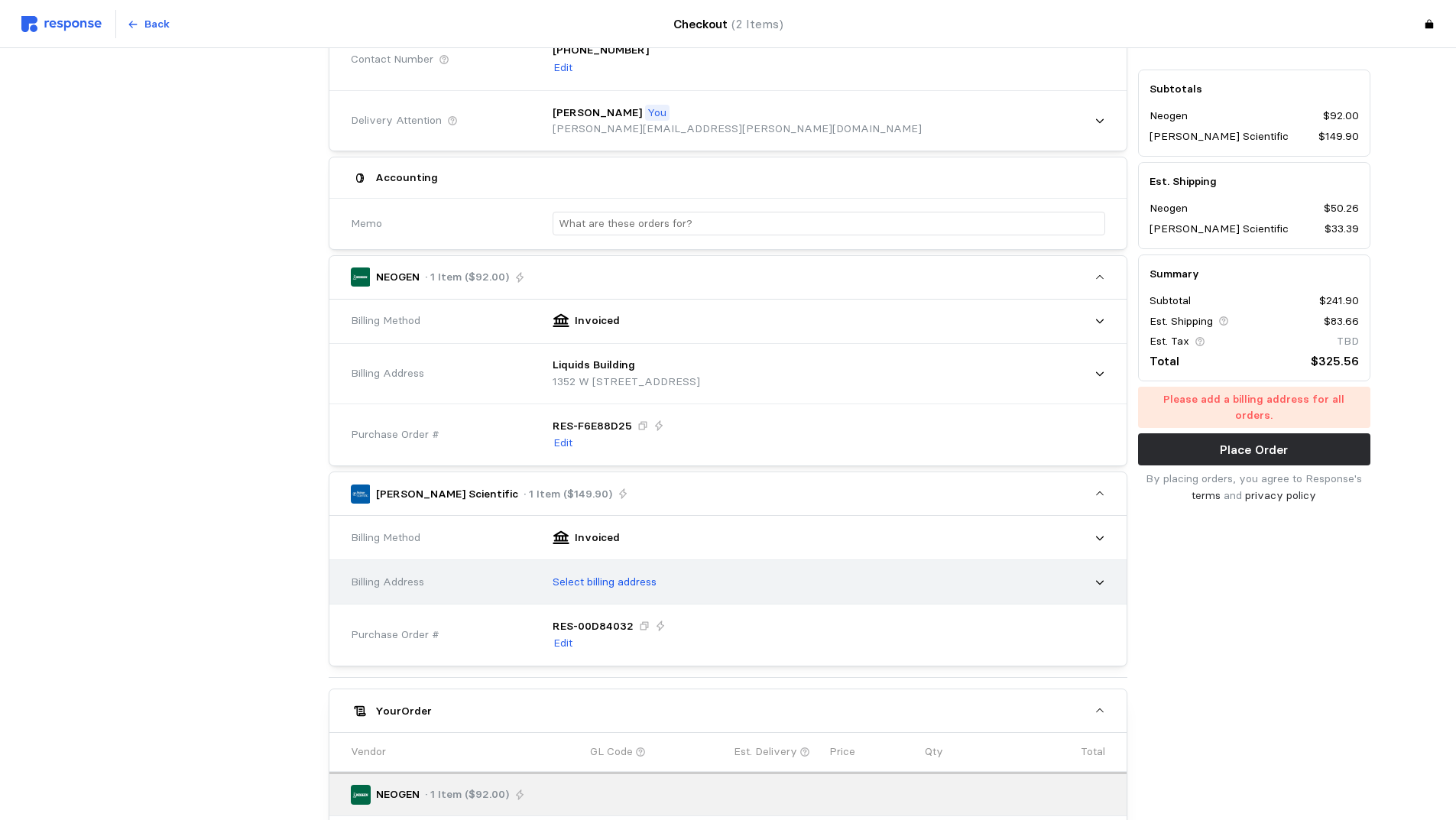
click at [821, 579] on div "Select billing address" at bounding box center [824, 583] width 564 height 38
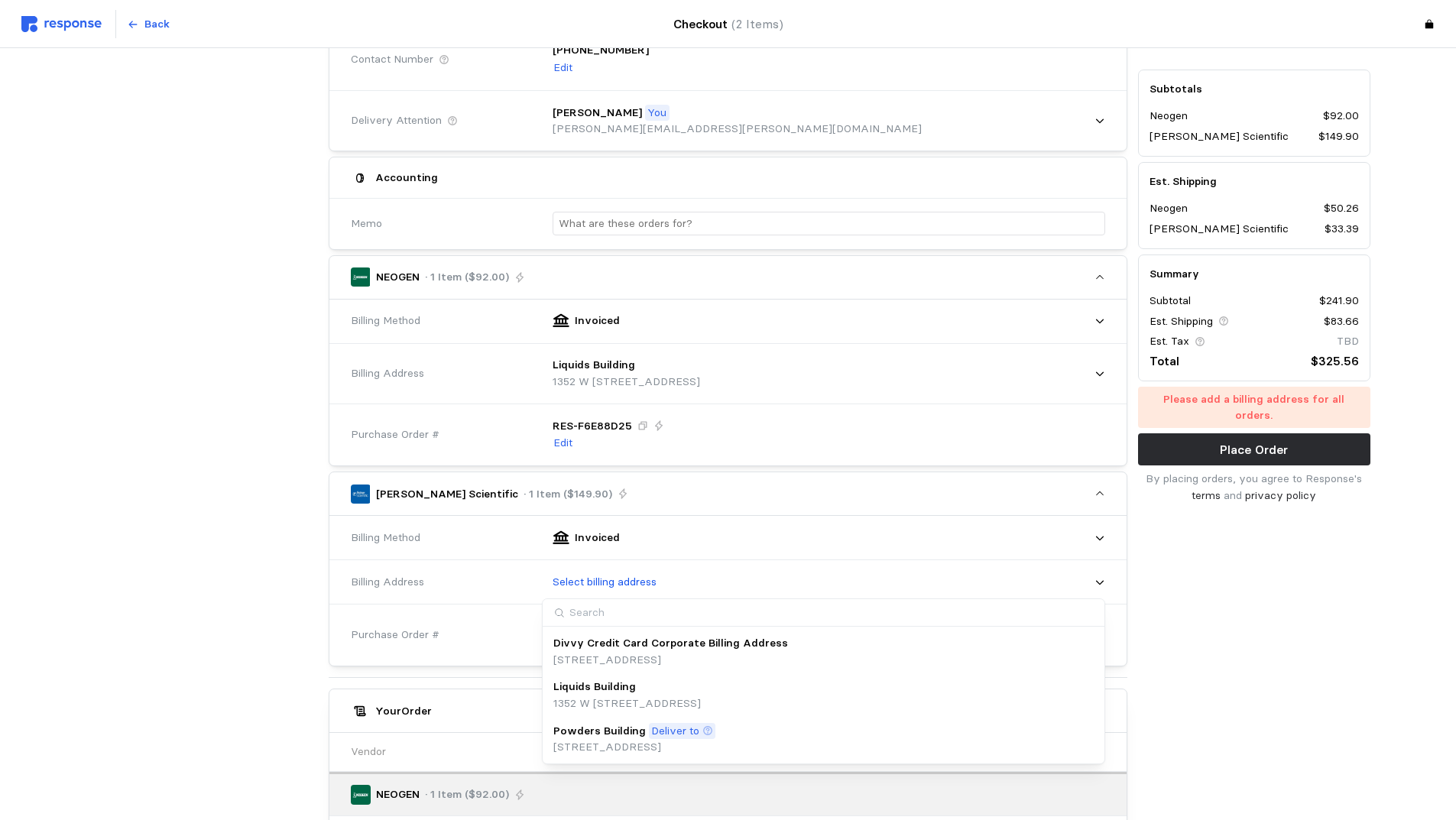
click at [701, 692] on div "Liquids Building" at bounding box center [627, 687] width 147 height 16
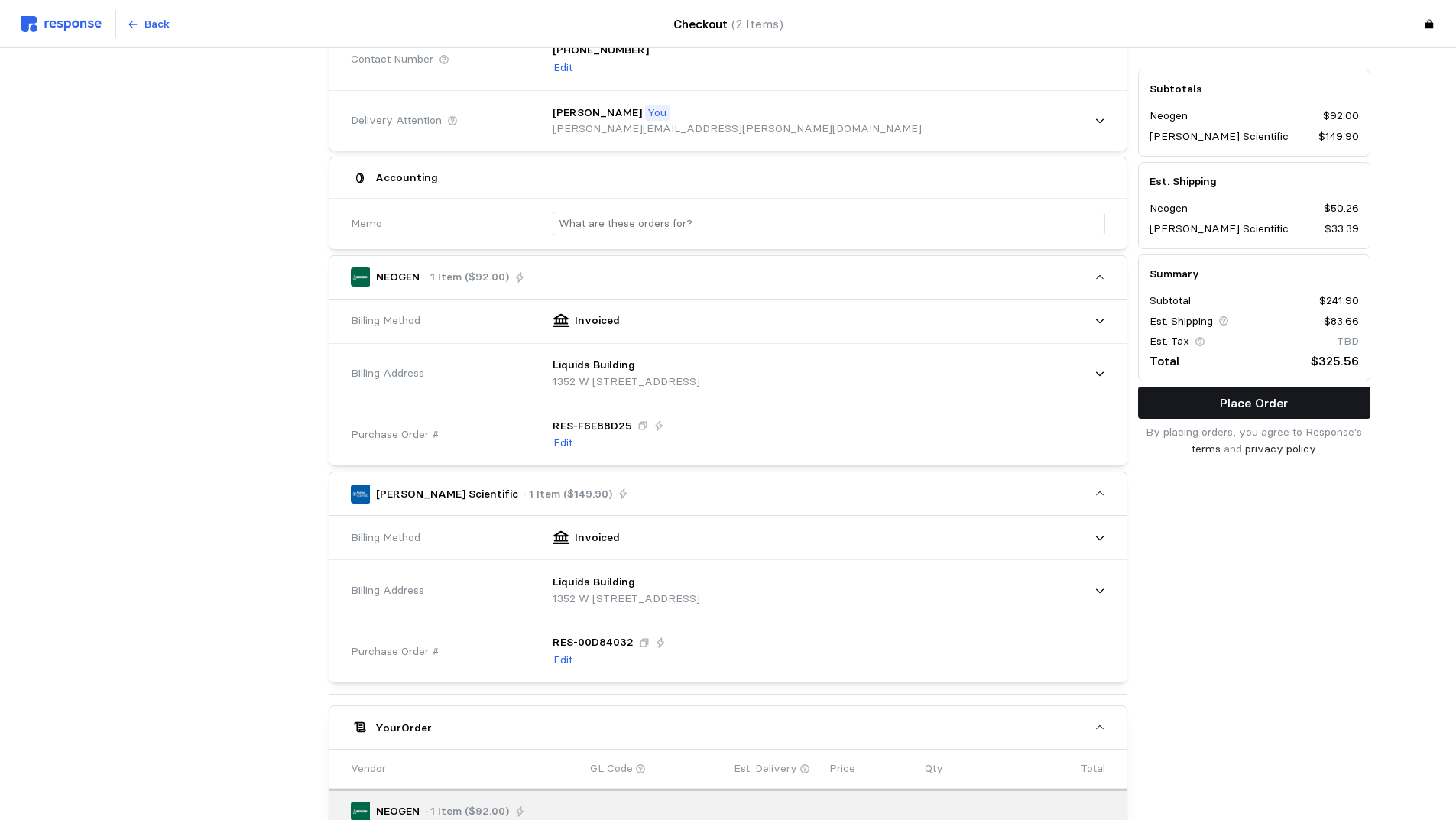
click at [1220, 404] on p "Place Order" at bounding box center [1254, 403] width 68 height 19
